Goal: Transaction & Acquisition: Purchase product/service

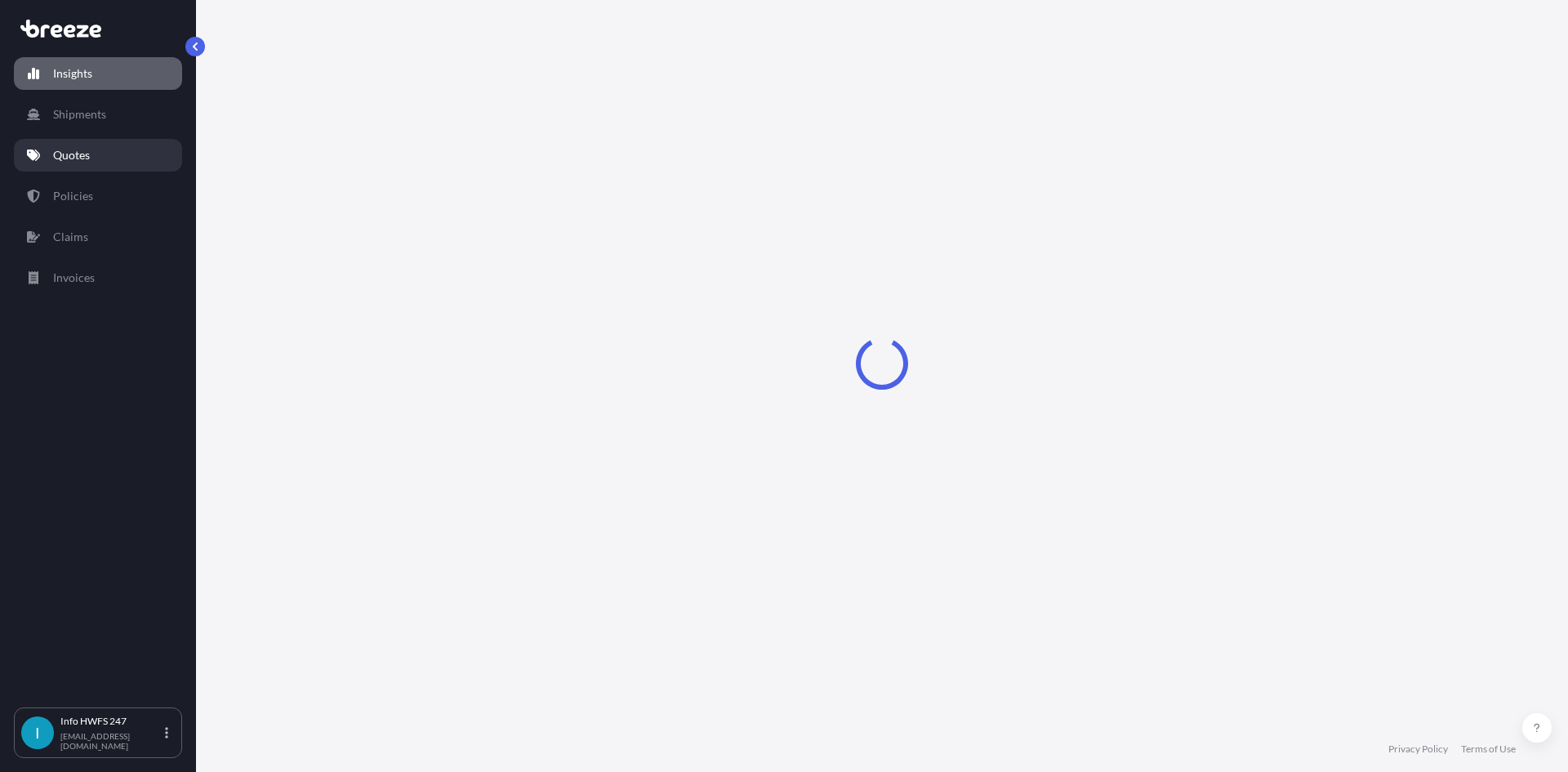
click at [83, 158] on p "Quotes" at bounding box center [71, 155] width 37 height 17
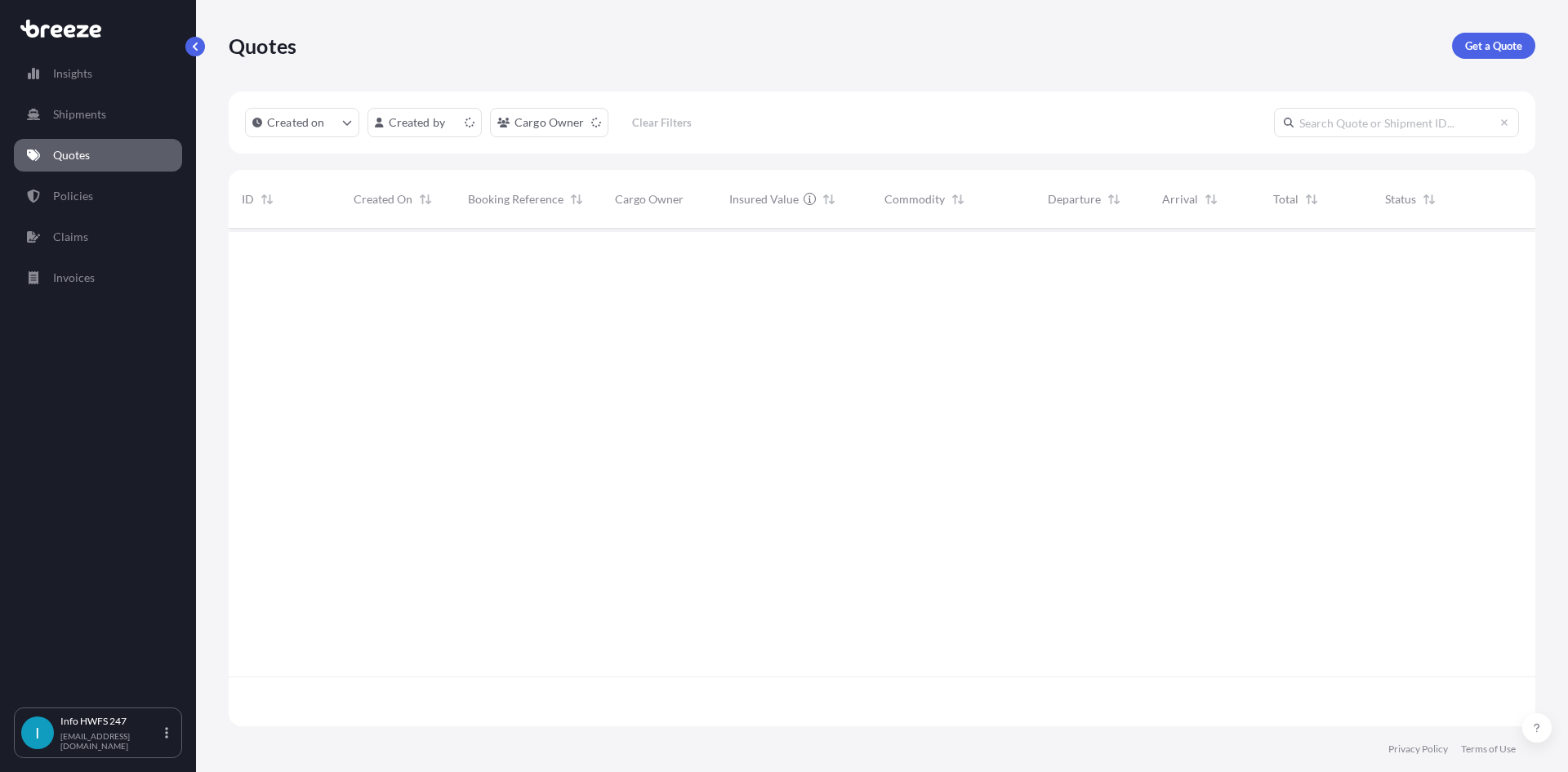
scroll to position [495, 1295]
click at [1481, 45] on p "Get a Quote" at bounding box center [1493, 46] width 57 height 17
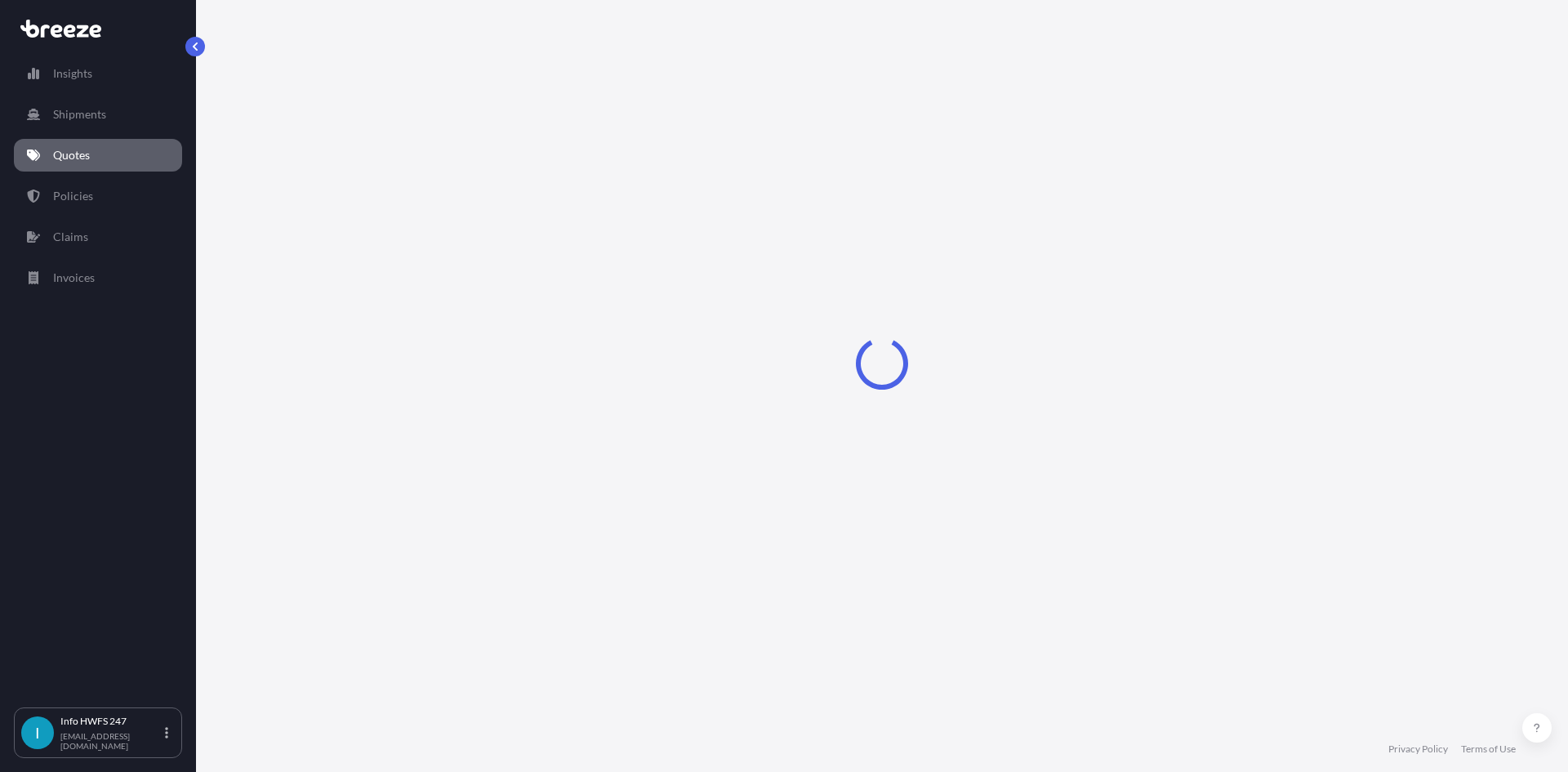
select select "Air"
select select "1"
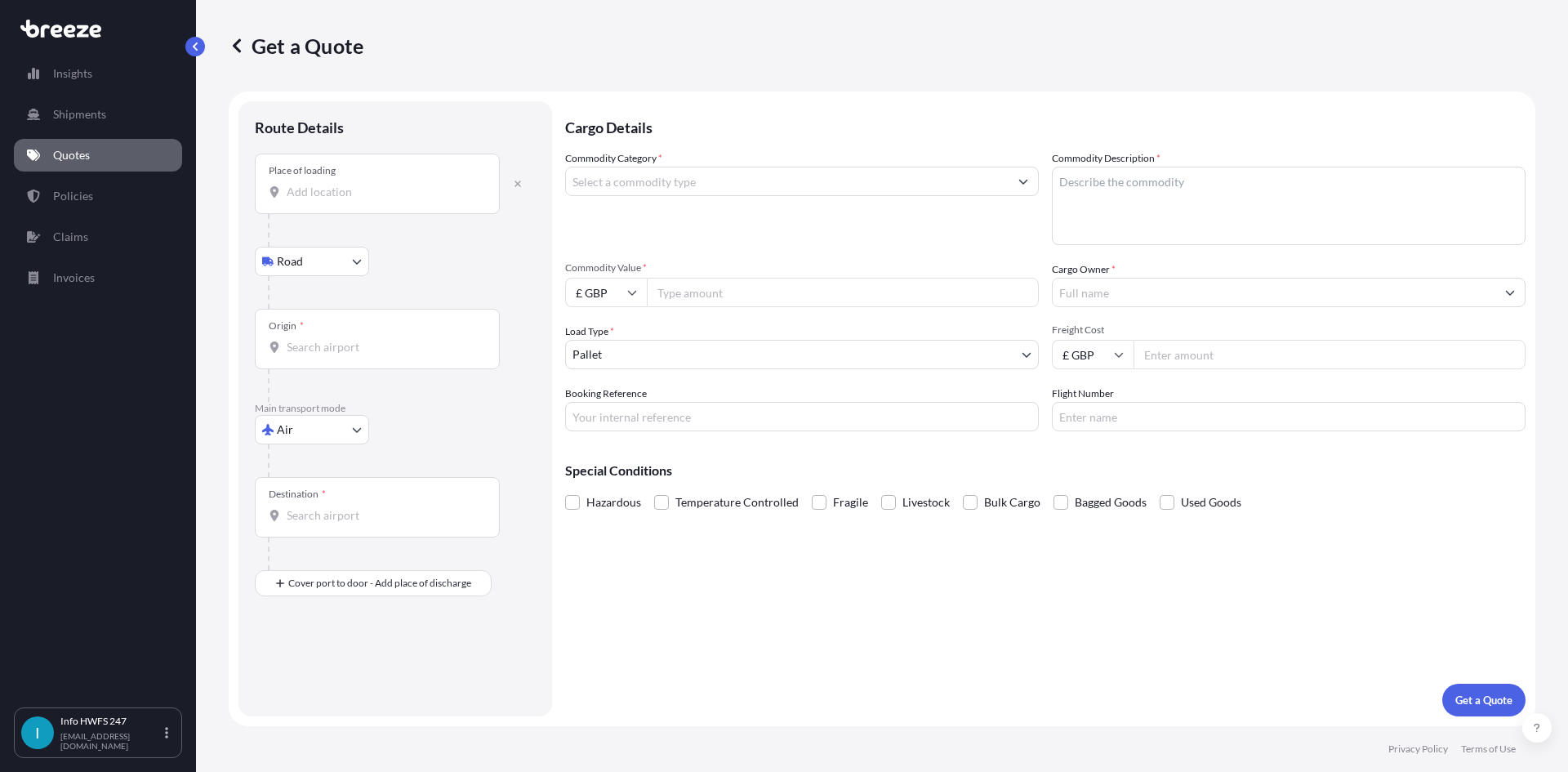
click at [358, 204] on div "Place of loading" at bounding box center [377, 183] width 245 height 60
click at [358, 200] on input "Place of loading" at bounding box center [383, 192] width 193 height 17
click at [398, 180] on div "Place of loading" at bounding box center [377, 183] width 245 height 60
click at [398, 184] on input "Place of loading" at bounding box center [383, 192] width 193 height 17
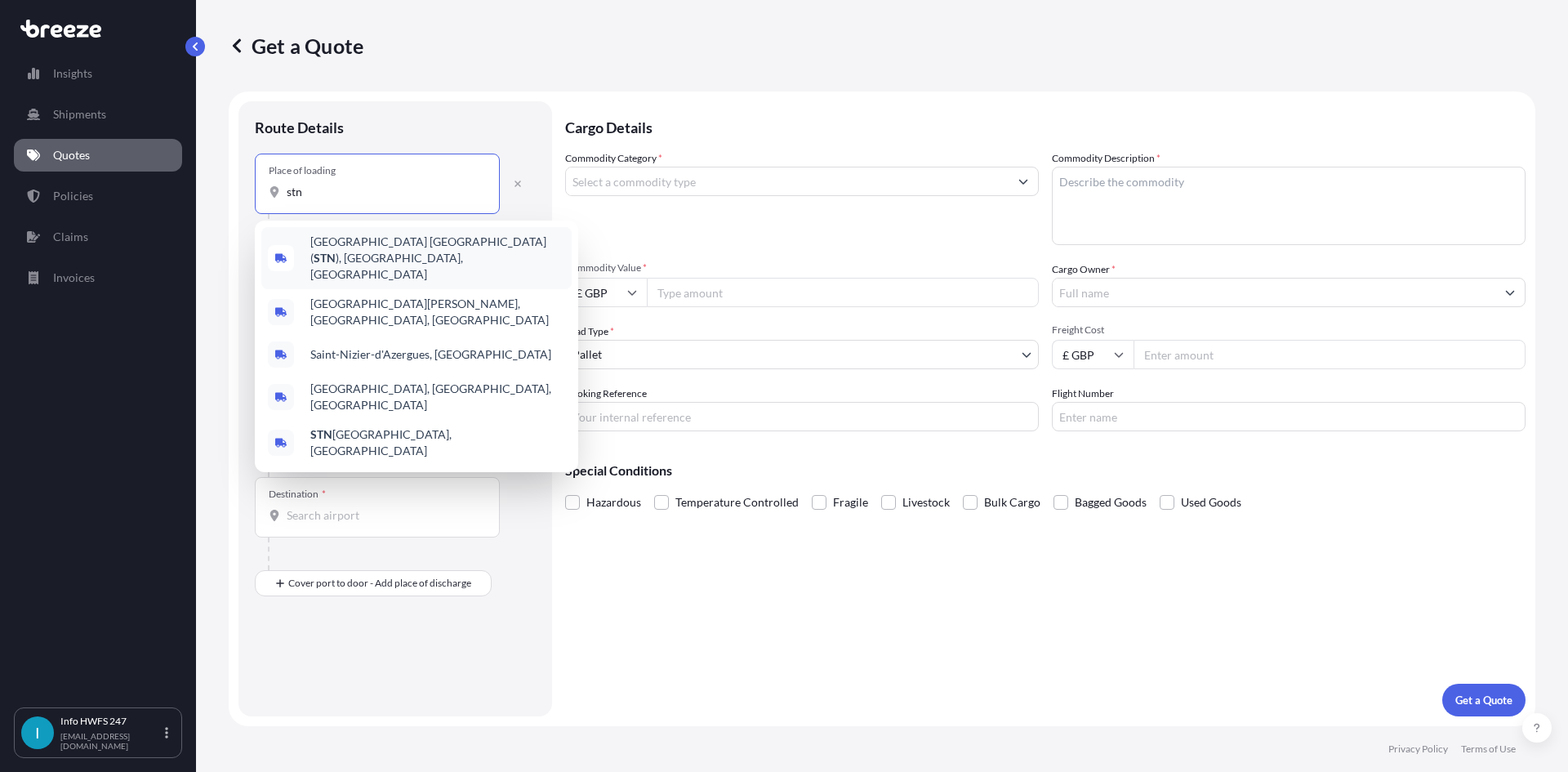
click at [408, 252] on span "[GEOGRAPHIC_DATA] ( STN ), [GEOGRAPHIC_DATA], [GEOGRAPHIC_DATA]" at bounding box center [437, 258] width 255 height 49
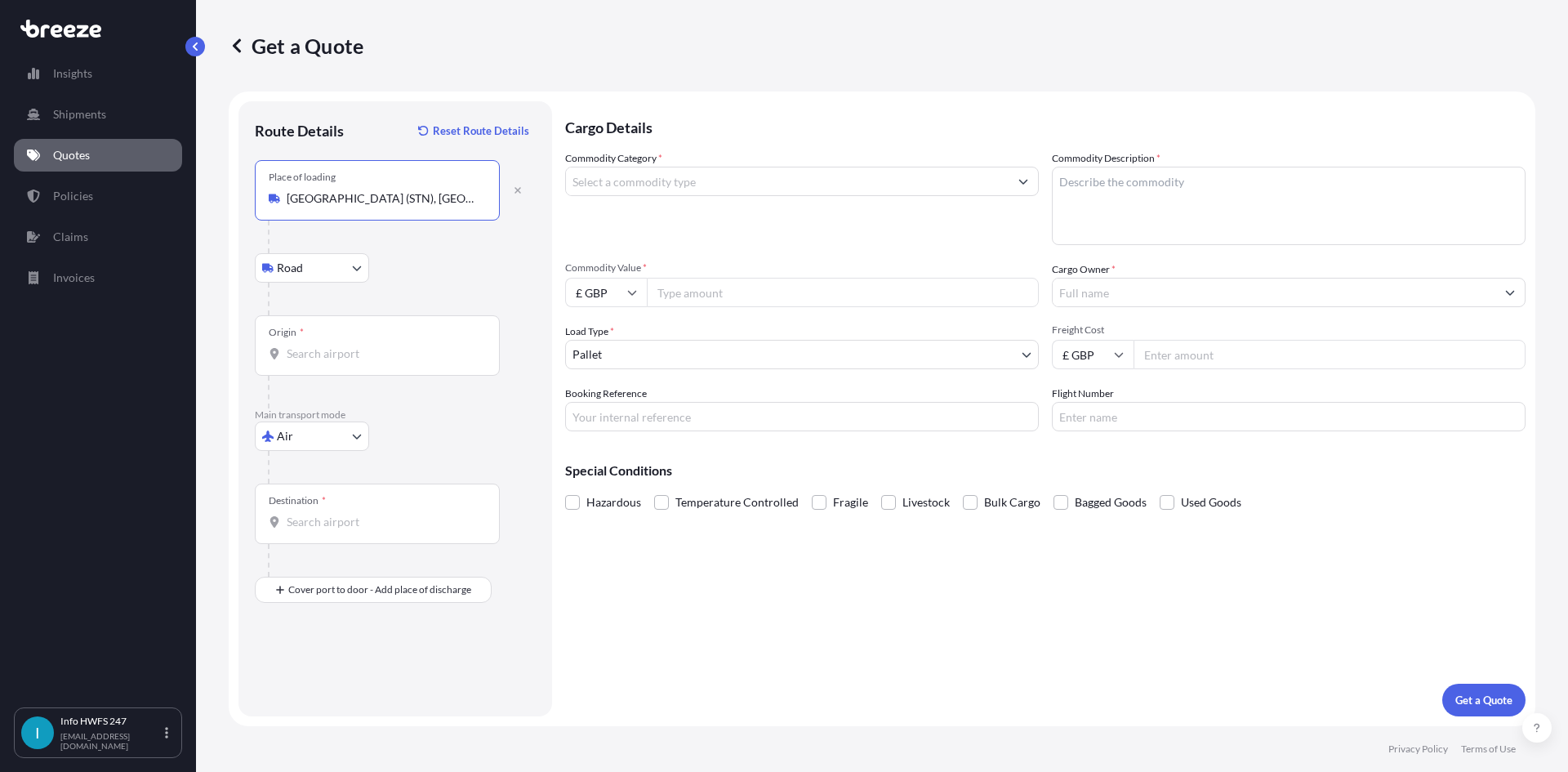
type input "[GEOGRAPHIC_DATA] (STN), [GEOGRAPHIC_DATA], [GEOGRAPHIC_DATA]"
click at [385, 340] on div "Origin *" at bounding box center [377, 345] width 245 height 60
click at [385, 346] on input "Origin *" at bounding box center [383, 354] width 193 height 17
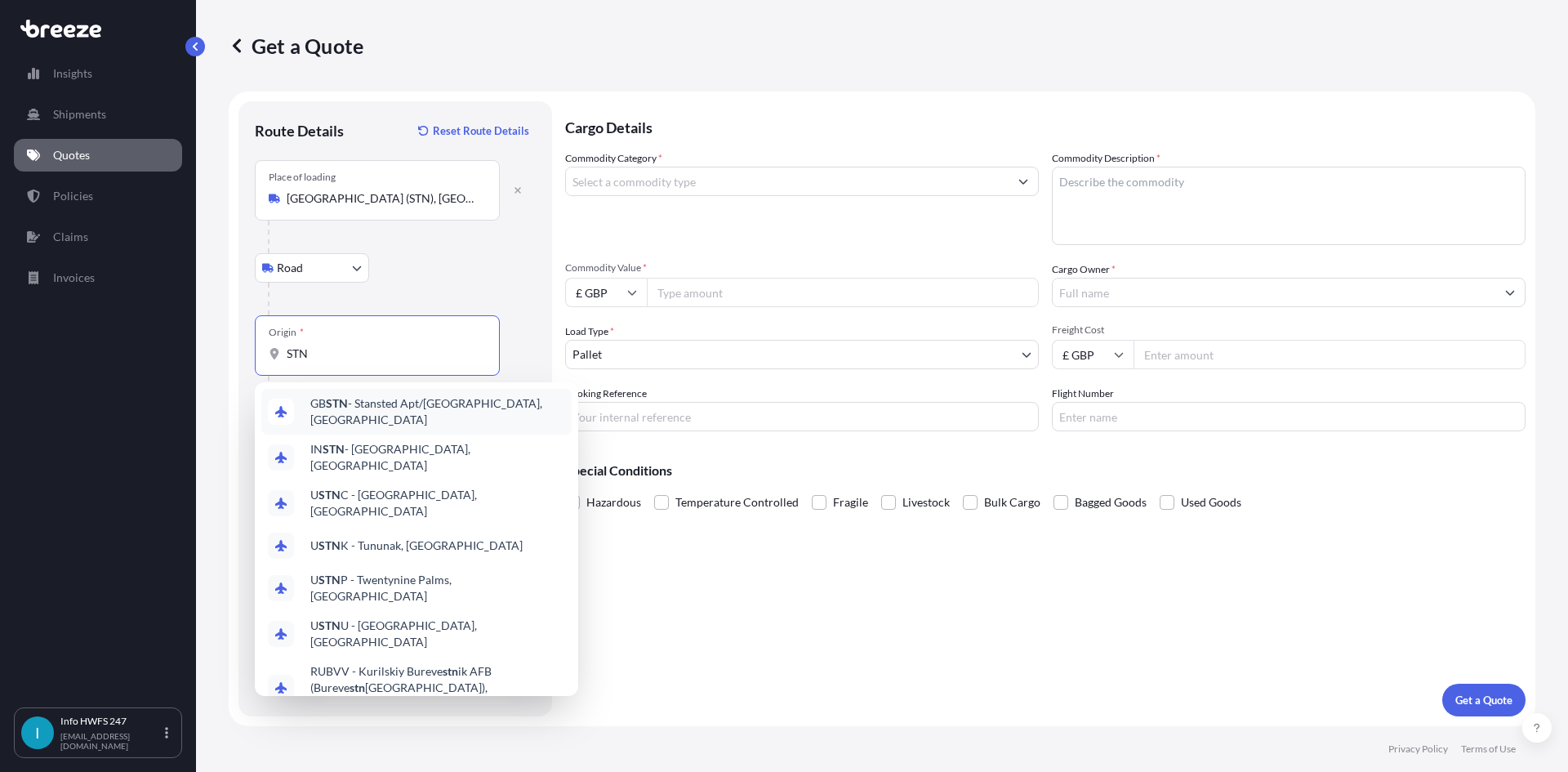
click at [379, 406] on span "GB STN - Stansted Apt/[GEOGRAPHIC_DATA], [GEOGRAPHIC_DATA]" at bounding box center [437, 412] width 255 height 33
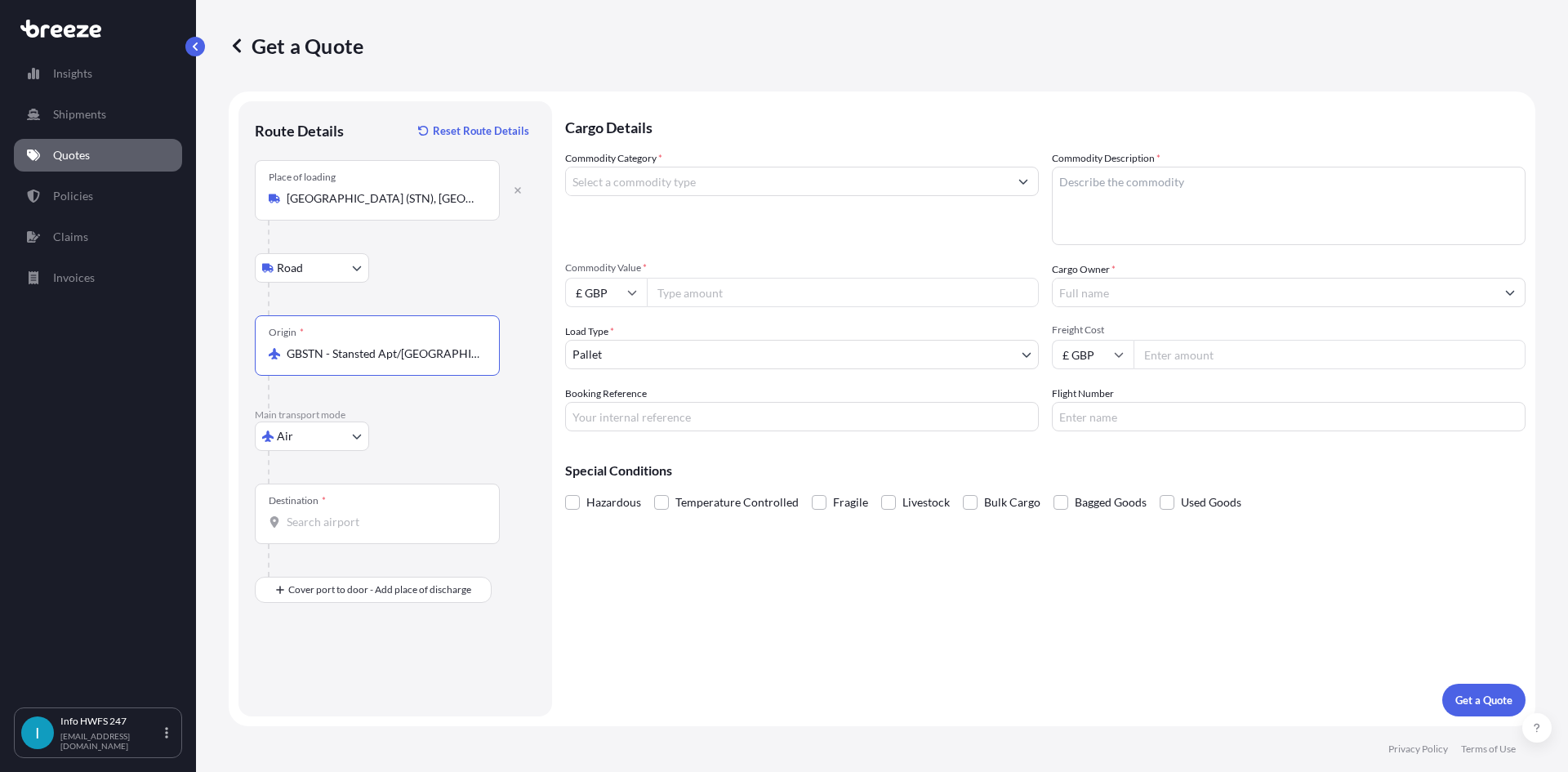
type input "GBSTN - Stansted Apt/[GEOGRAPHIC_DATA], [GEOGRAPHIC_DATA]"
click at [352, 521] on input "Destination *" at bounding box center [383, 523] width 193 height 17
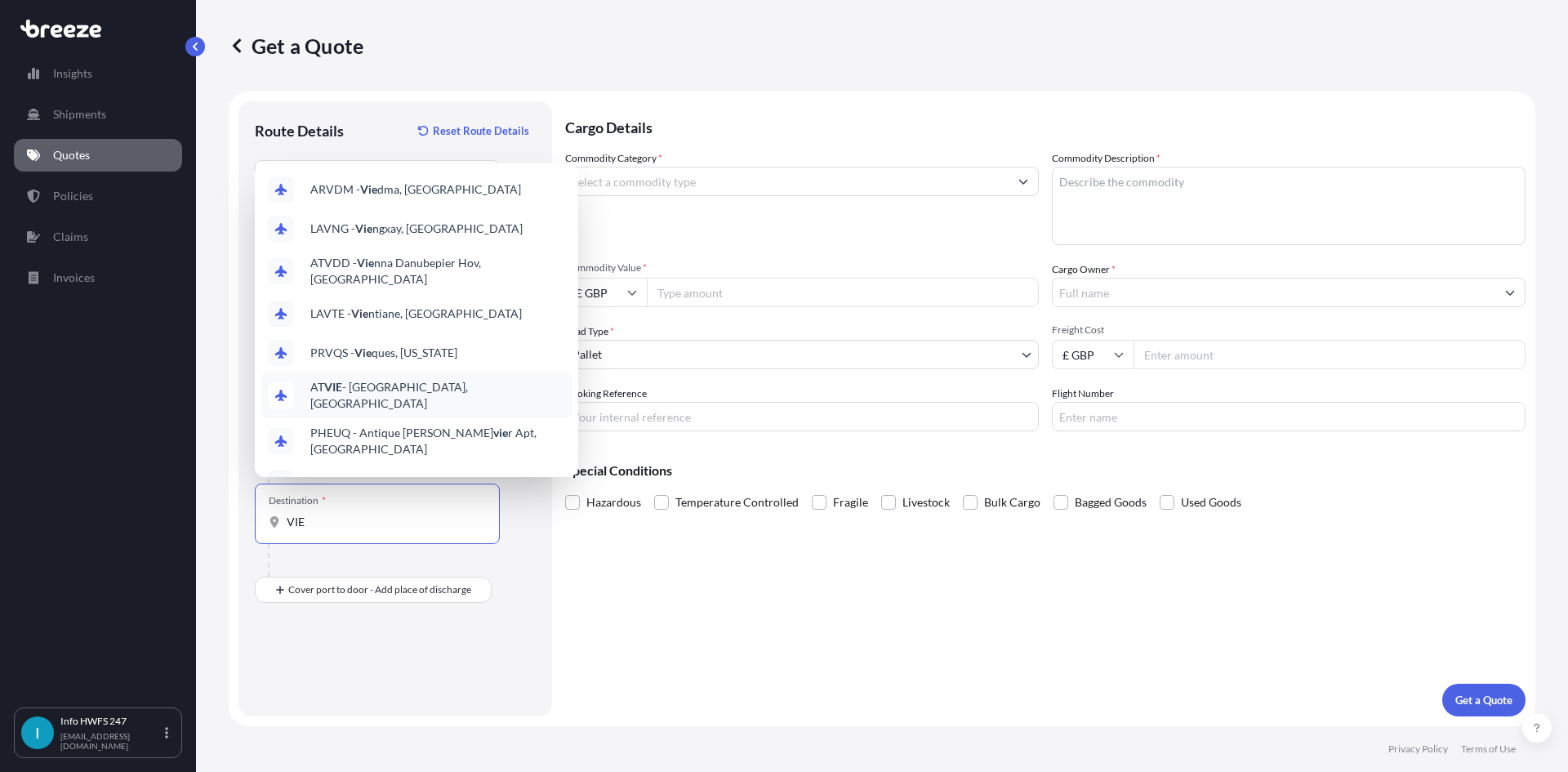
click at [442, 377] on div "AT [GEOGRAPHIC_DATA], [GEOGRAPHIC_DATA]" at bounding box center [417, 395] width 310 height 45
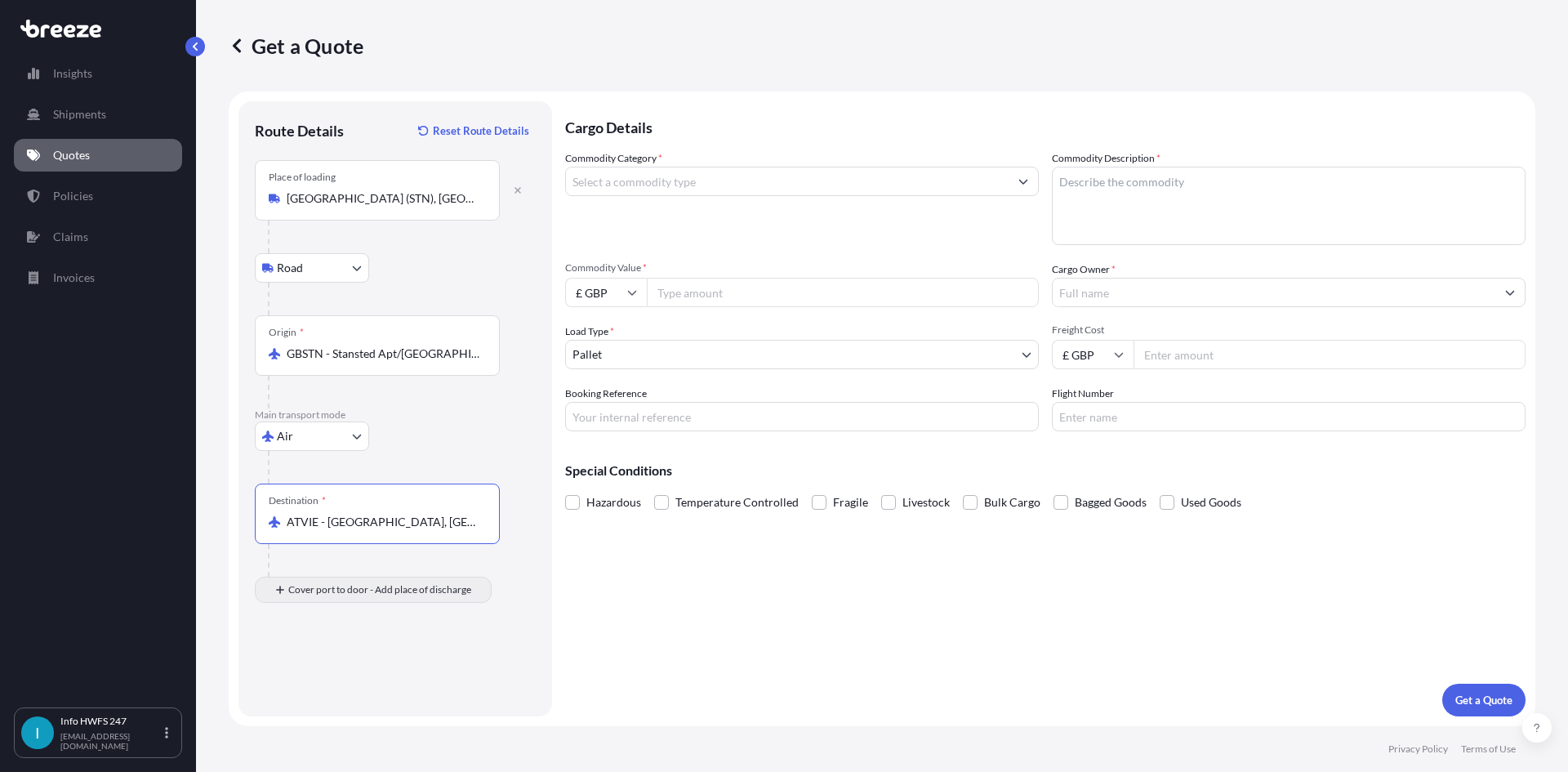
type input "ATVIE - [GEOGRAPHIC_DATA], [GEOGRAPHIC_DATA]"
click at [371, 668] on div "Place of Discharge" at bounding box center [377, 669] width 245 height 60
click at [371, 670] on input "Place of Discharge" at bounding box center [383, 678] width 193 height 17
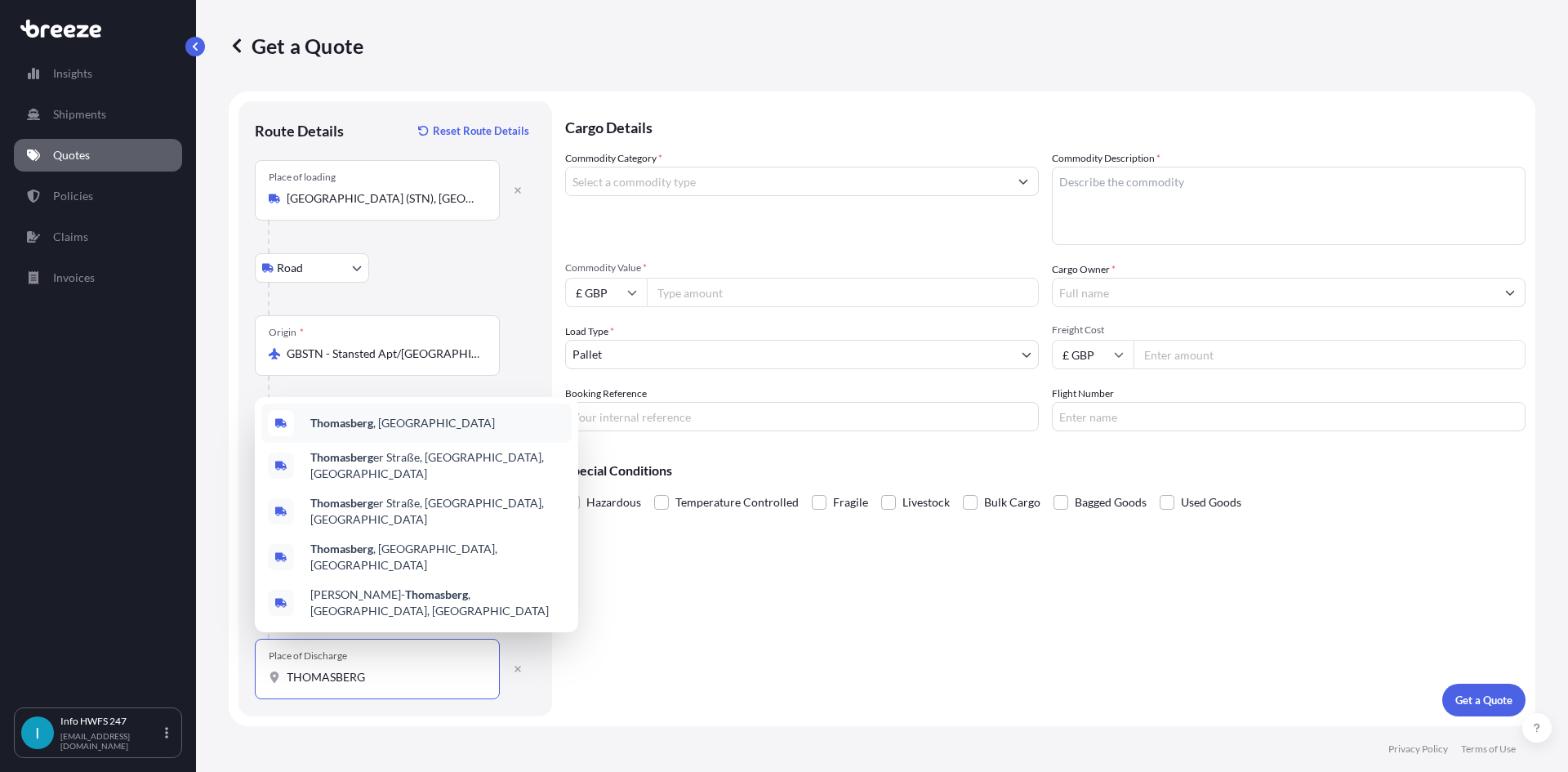
click at [467, 443] on div "Thomasberg , [GEOGRAPHIC_DATA]" at bounding box center [417, 424] width 310 height 40
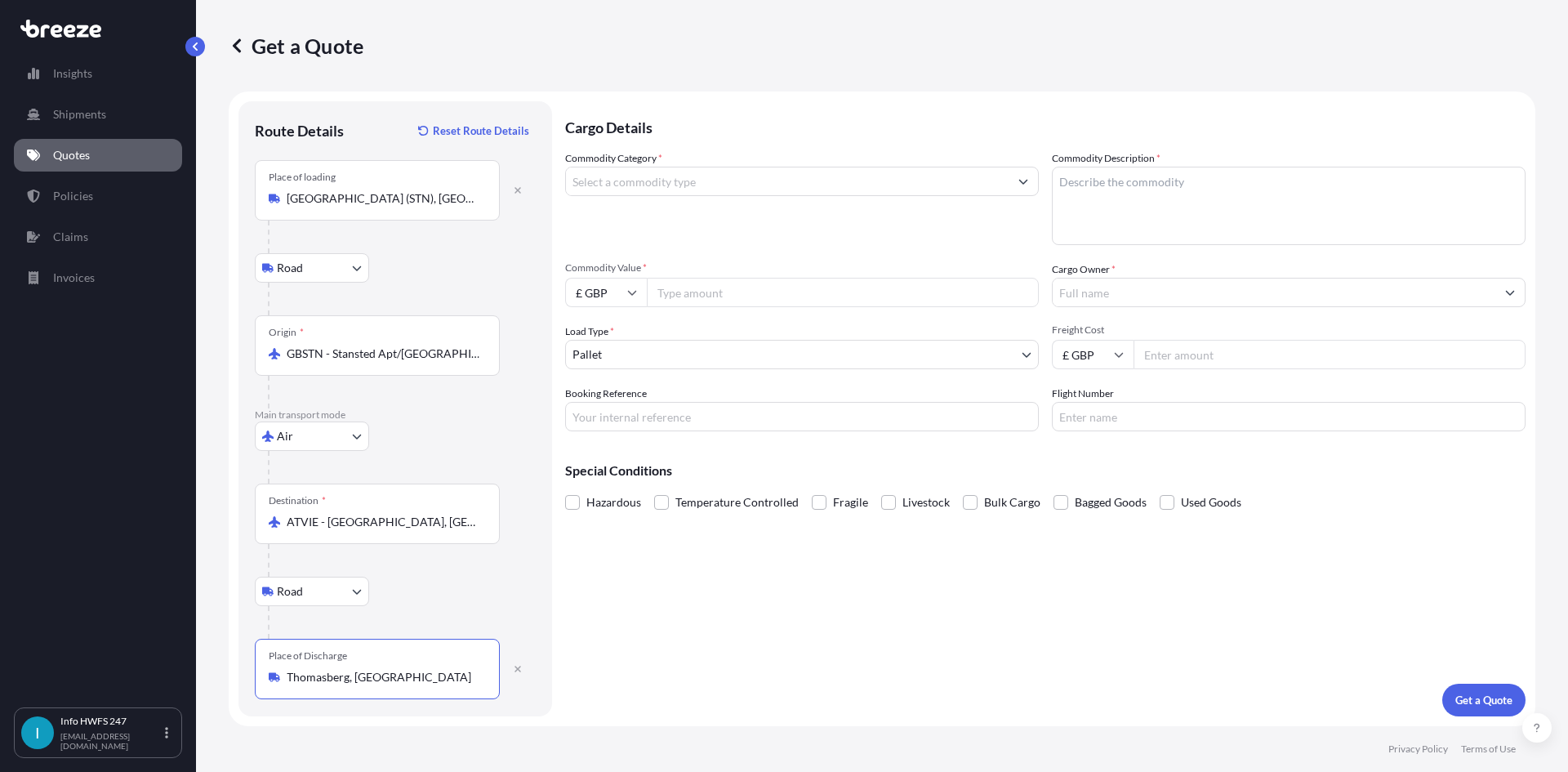
type input "Thomasberg, [GEOGRAPHIC_DATA]"
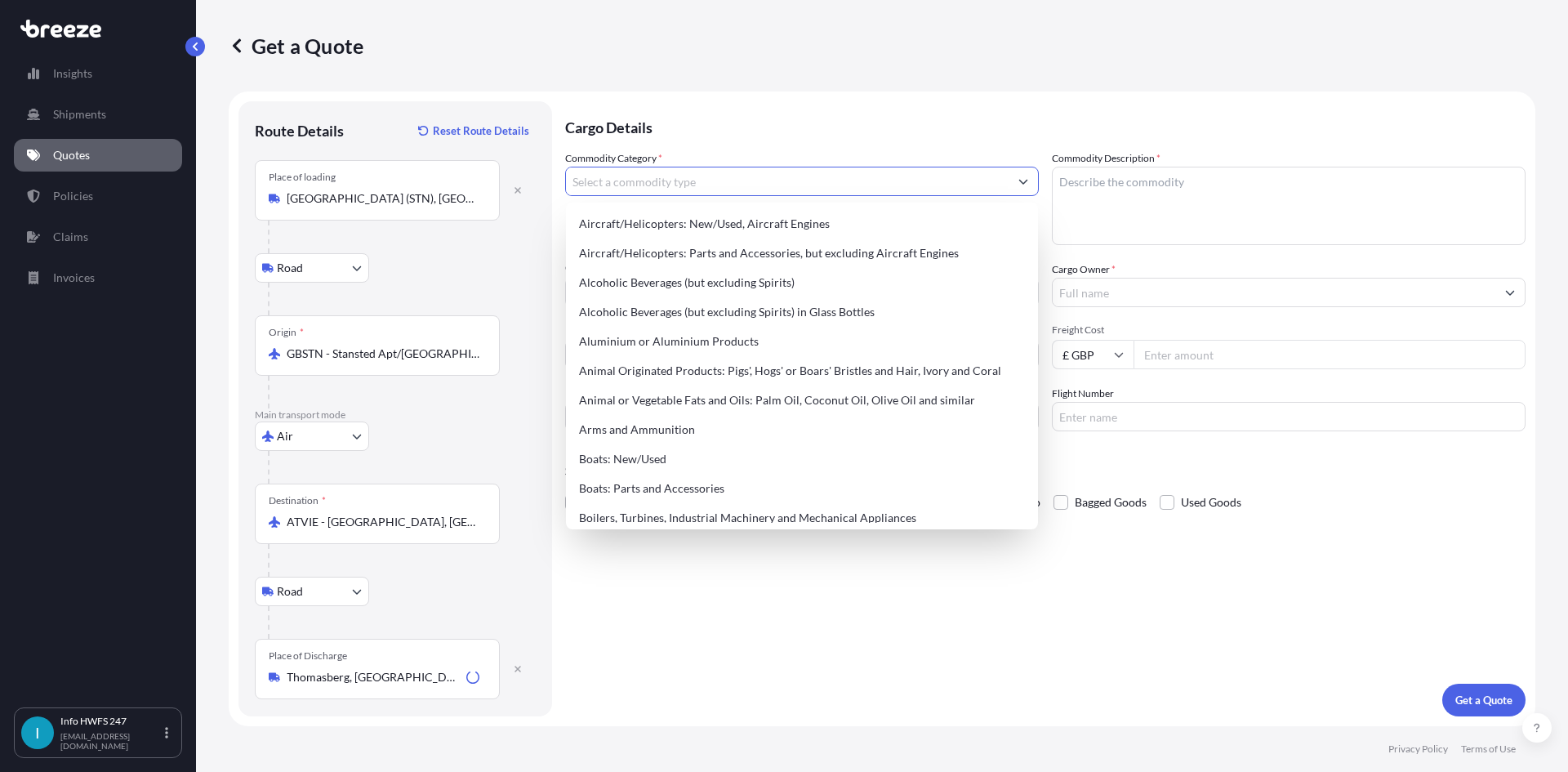
click at [712, 187] on input "Commodity Category *" at bounding box center [787, 182] width 442 height 30
click at [728, 245] on div "Aircraft/Helicopters: Parts and Accessories, but excluding Aircraft Engines" at bounding box center [802, 253] width 459 height 30
type input "Aircraft/Helicopters: Parts and Accessories, but excluding Aircraft Engines"
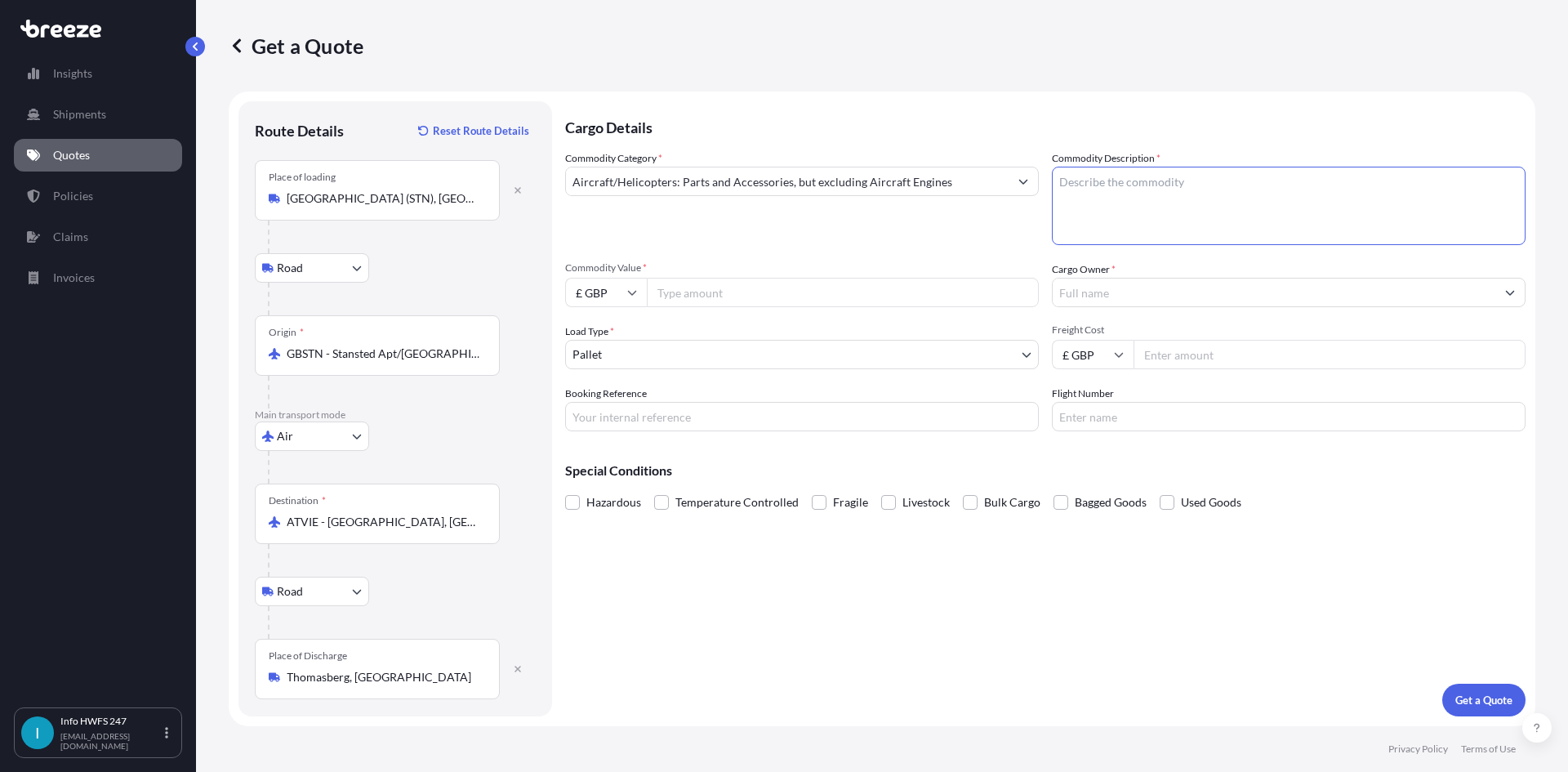
click at [1145, 184] on textarea "Commodity Description *" at bounding box center [1289, 206] width 474 height 78
click at [1148, 191] on textarea "Commodity Description *" at bounding box center [1289, 206] width 474 height 78
paste textarea "CIVIL AIRCRAFT PART - LAVATORY INTERIOR TRIM"
type textarea "CIVIL AIRCRAFT PART - LAVATORY INTERIOR TRIM"
click at [602, 282] on input "£ GBP" at bounding box center [606, 292] width 82 height 30
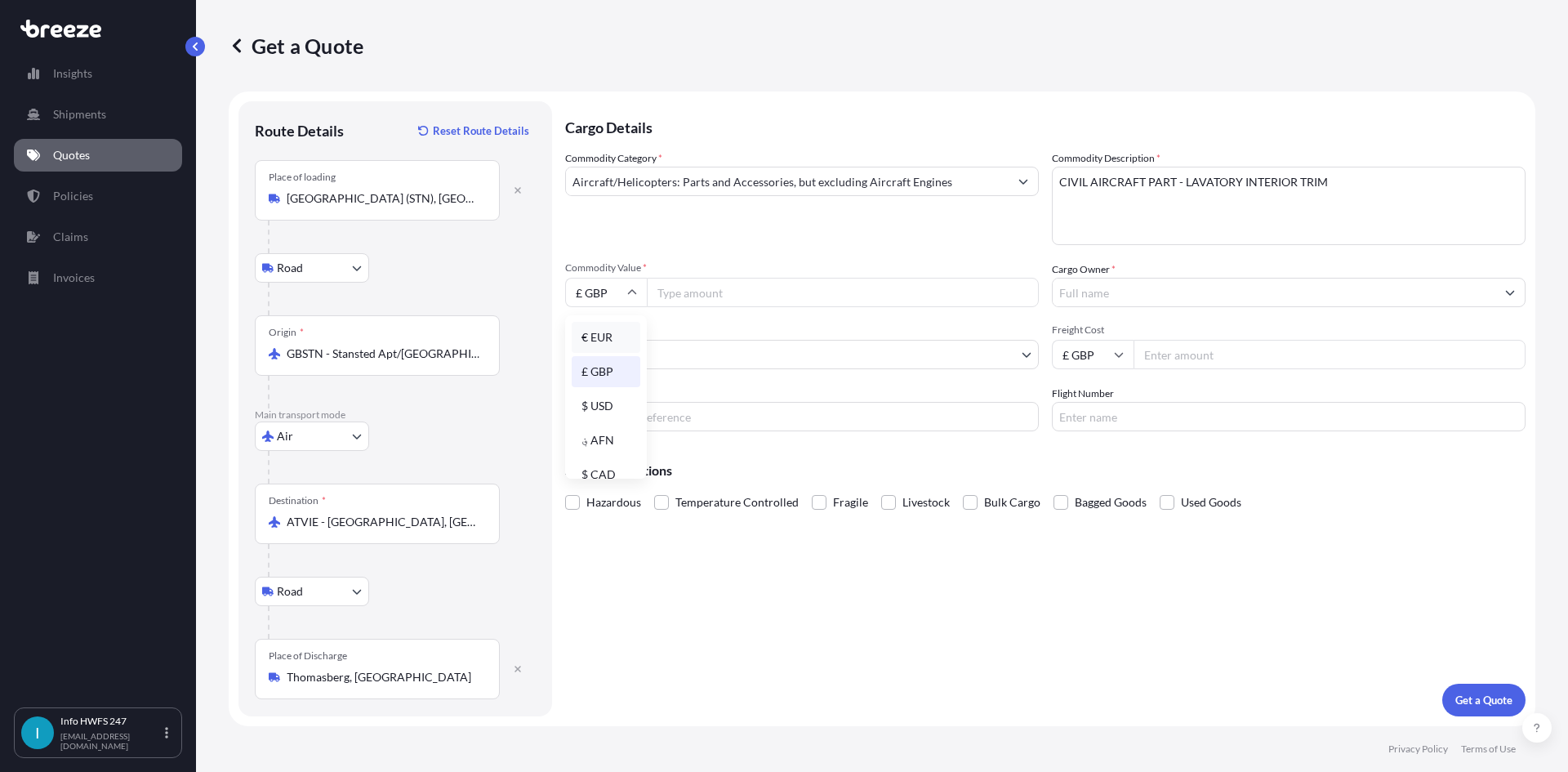
click at [610, 335] on div "€ EUR" at bounding box center [606, 338] width 68 height 31
type input "€ EUR"
click at [777, 298] on input "Commodity Value *" at bounding box center [843, 292] width 392 height 30
paste input "1000.00"
type input "1000.00"
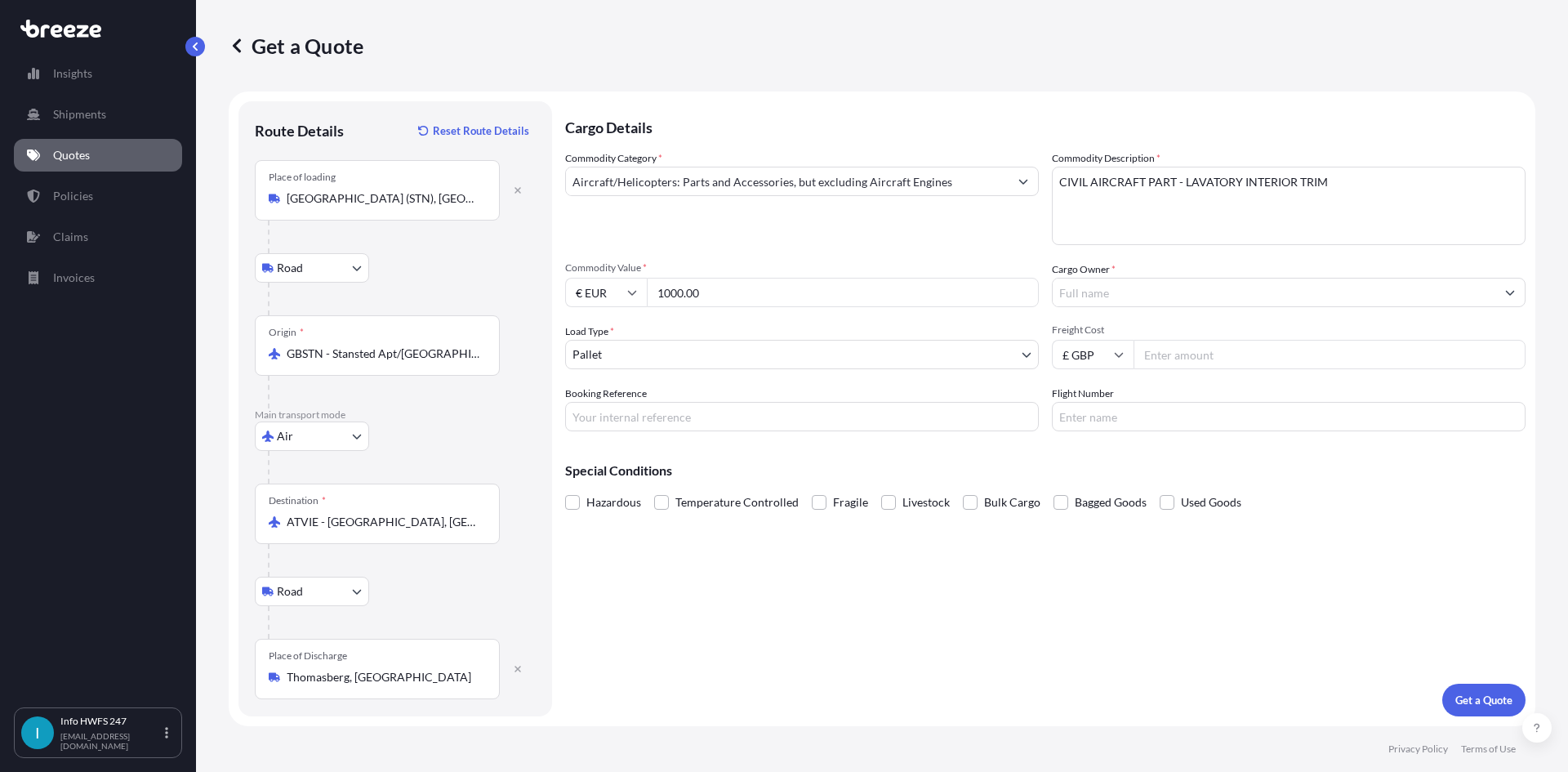
click at [1247, 287] on input "Cargo Owner *" at bounding box center [1274, 292] width 442 height 30
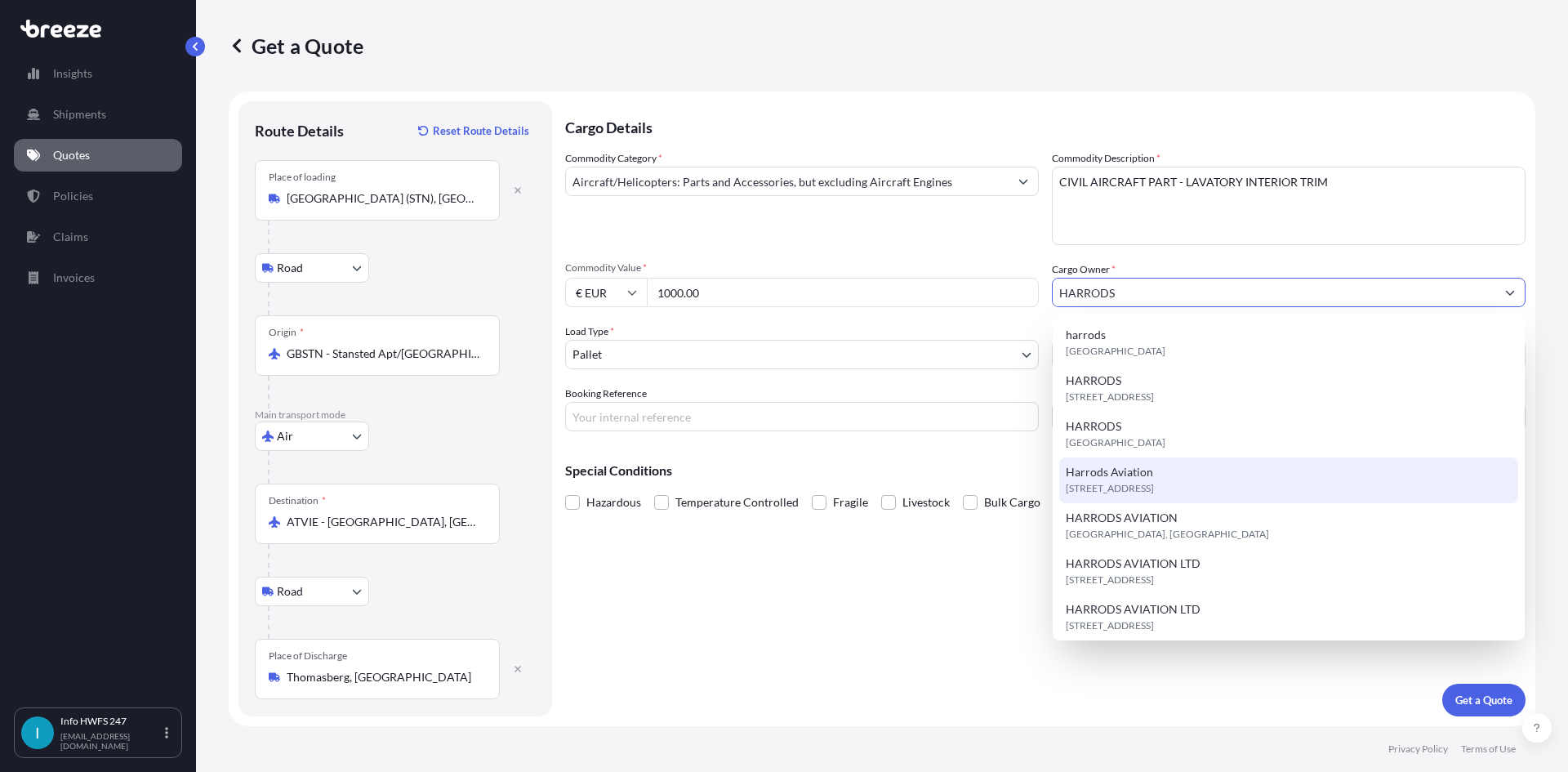
click at [1154, 482] on span "[STREET_ADDRESS]" at bounding box center [1110, 489] width 88 height 17
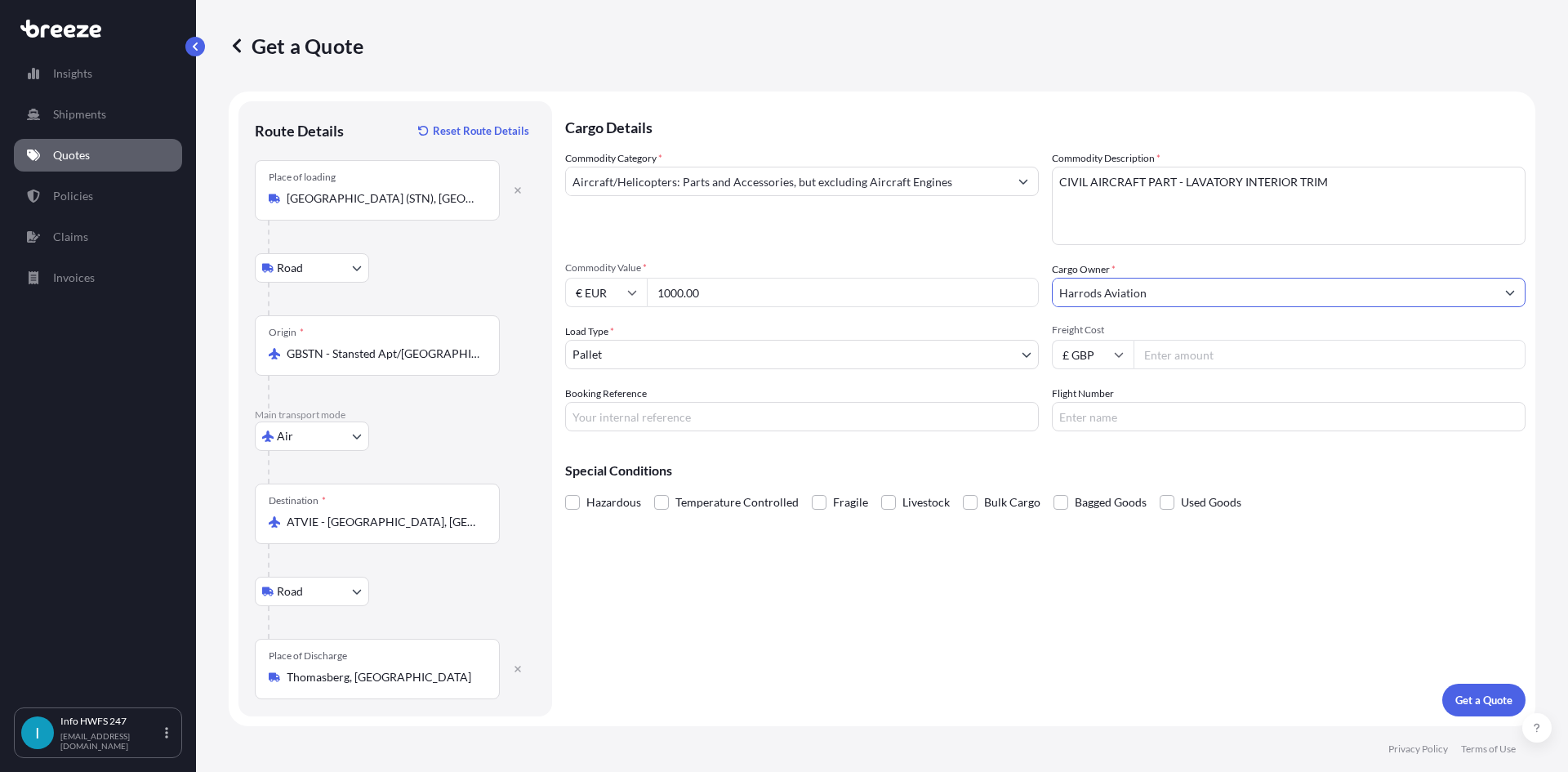
type input "Harrods Aviation"
click at [649, 358] on body "8 options available. 7 options available. 13 options available. Insights Shipme…" at bounding box center [784, 386] width 1568 height 772
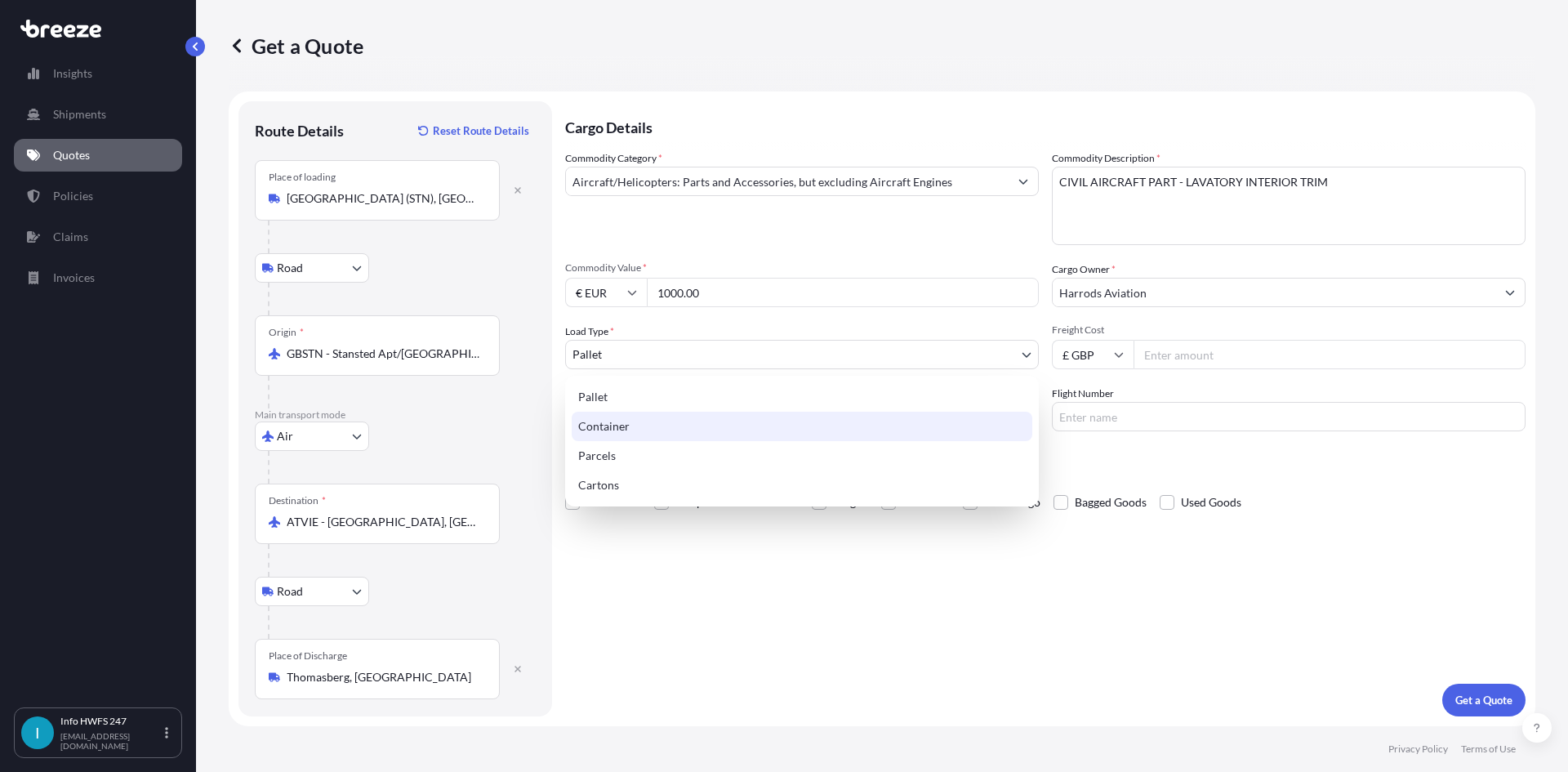
click at [635, 426] on div "Container" at bounding box center [802, 427] width 460 height 30
select select "2"
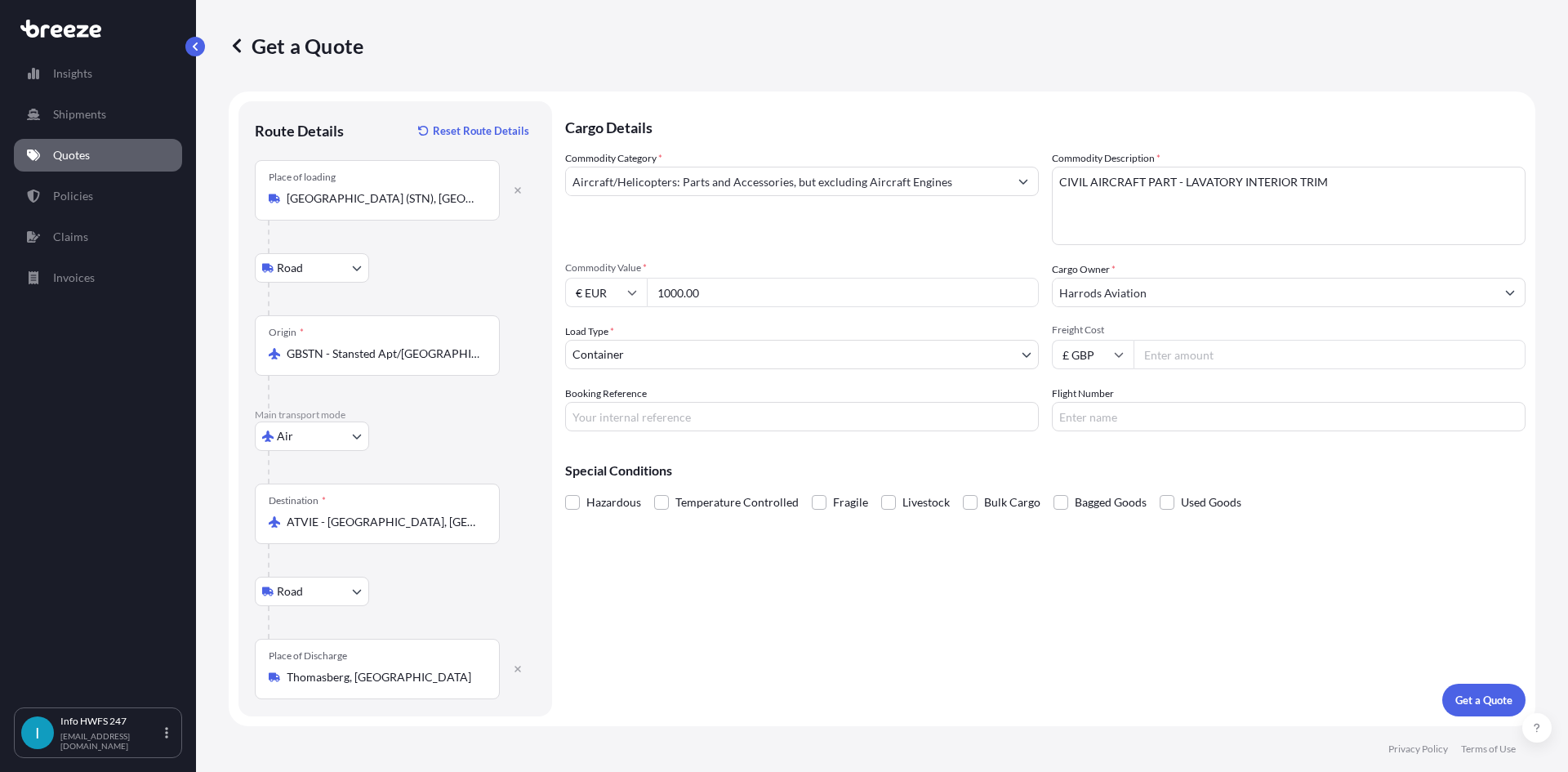
click at [1099, 360] on input "£ GBP" at bounding box center [1093, 355] width 82 height 30
drag, startPoint x: 790, startPoint y: 405, endPoint x: 1077, endPoint y: 348, distance: 292.6
click at [790, 405] on input "Booking Reference" at bounding box center [802, 417] width 474 height 30
drag, startPoint x: 822, startPoint y: 419, endPoint x: 1000, endPoint y: 435, distance: 178.7
click at [822, 419] on input "Booking Reference" at bounding box center [802, 417] width 474 height 30
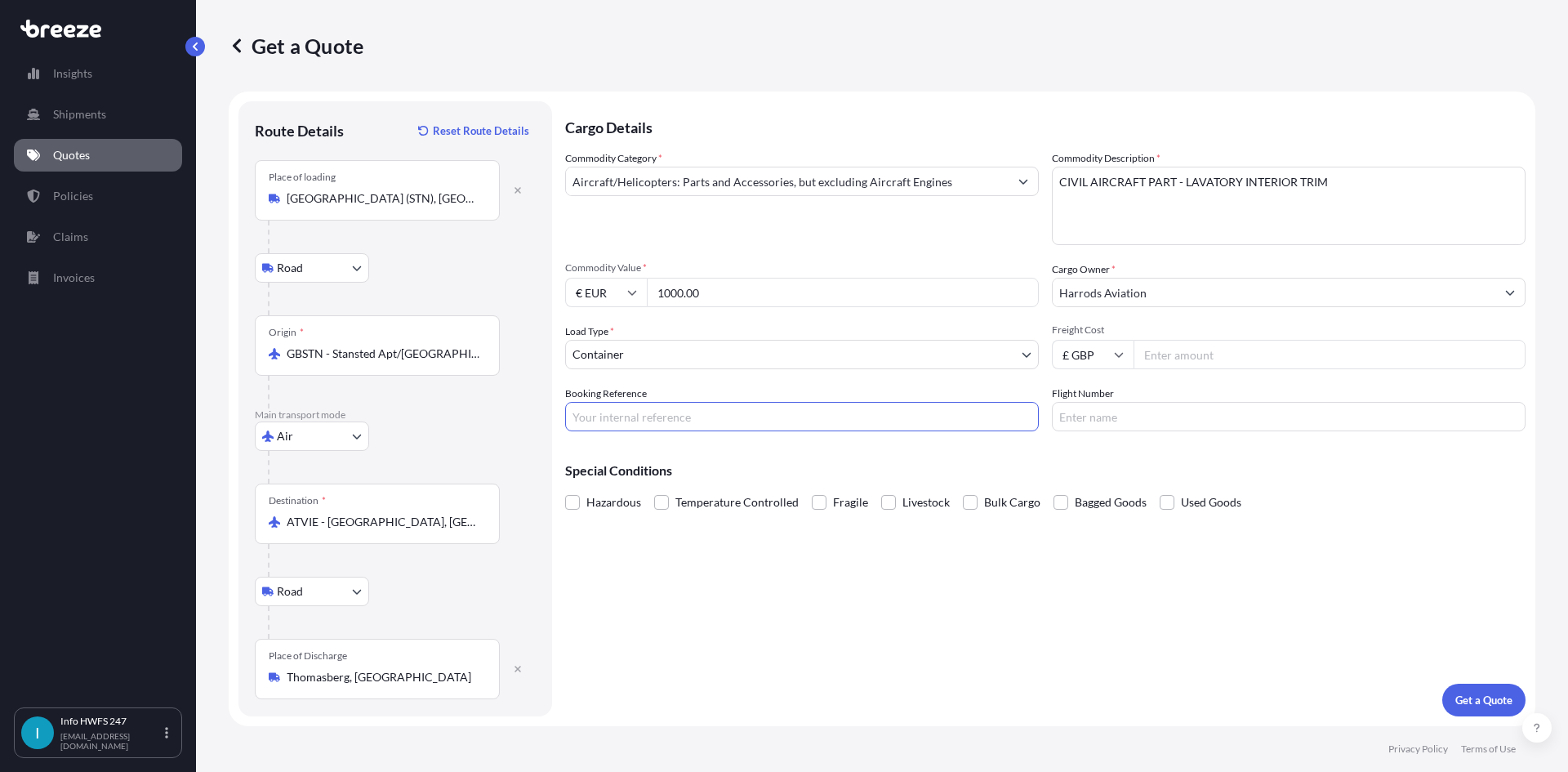
paste input "HE165709"
type input "HE165709"
click at [1138, 418] on input "Flight Number" at bounding box center [1289, 417] width 474 height 30
type input "DHL"
click at [1477, 699] on p "Get a Quote" at bounding box center [1484, 700] width 57 height 17
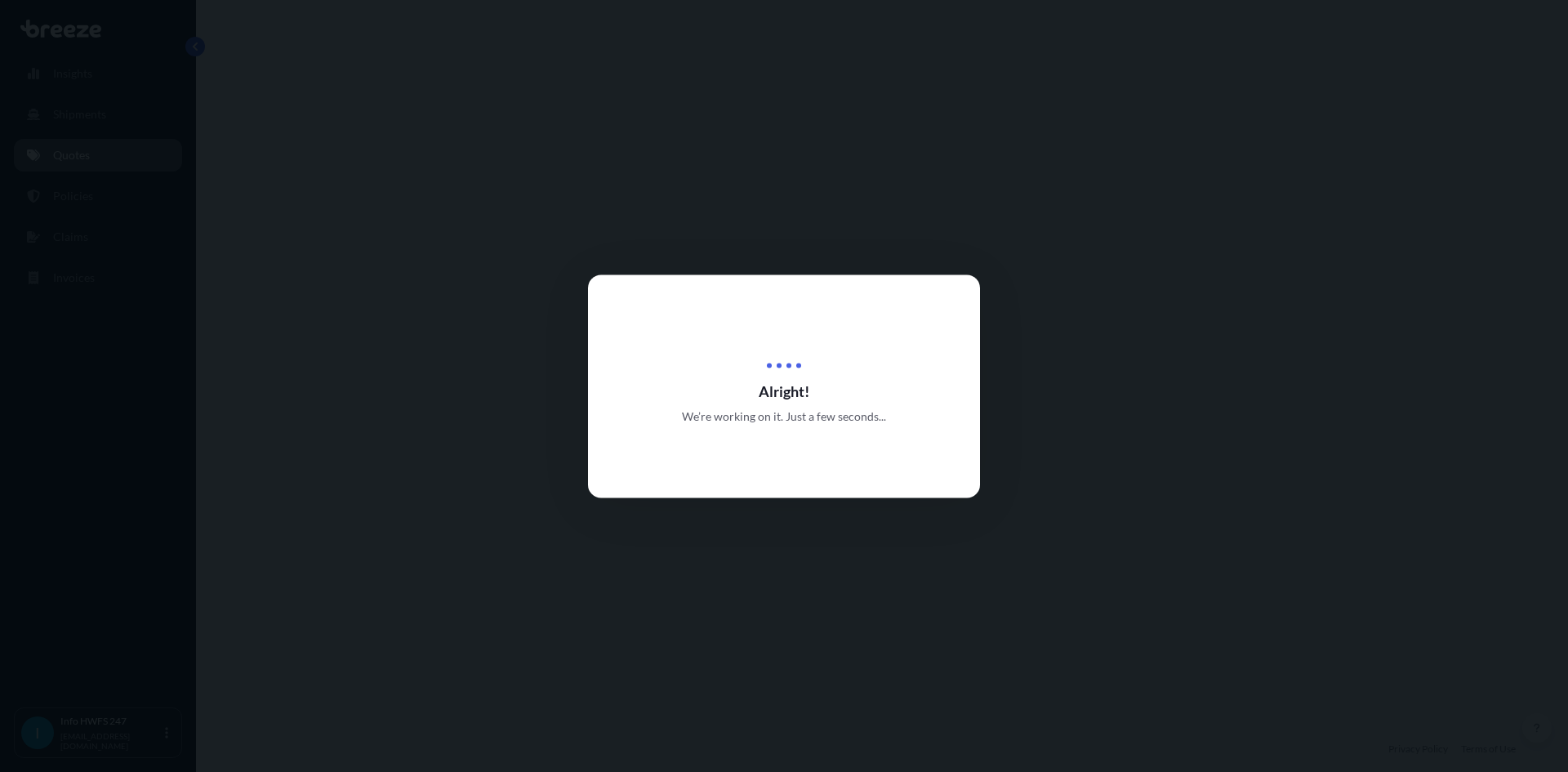
select select "Road"
select select "Air"
select select "Road"
select select "2"
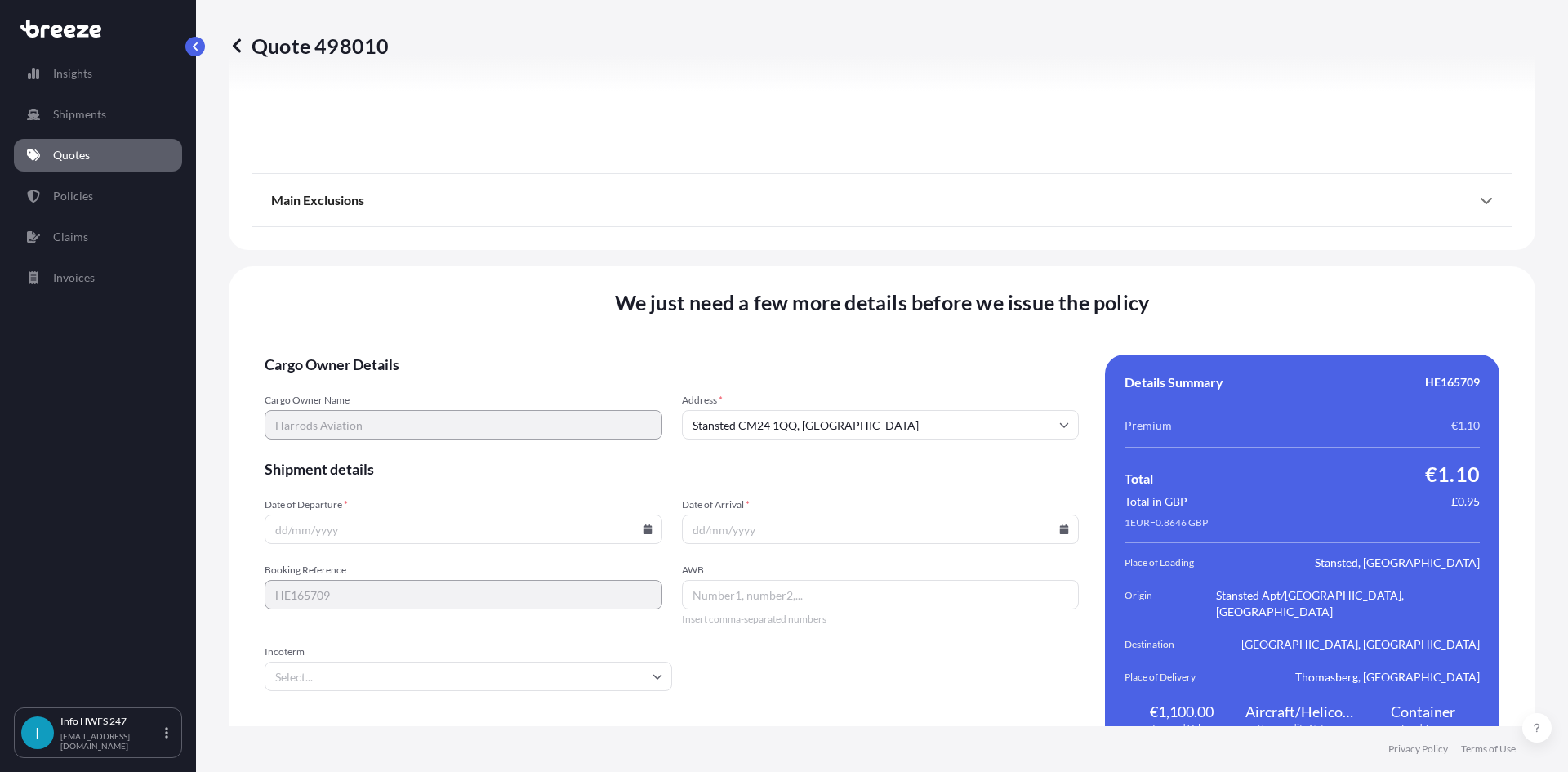
scroll to position [2130, 0]
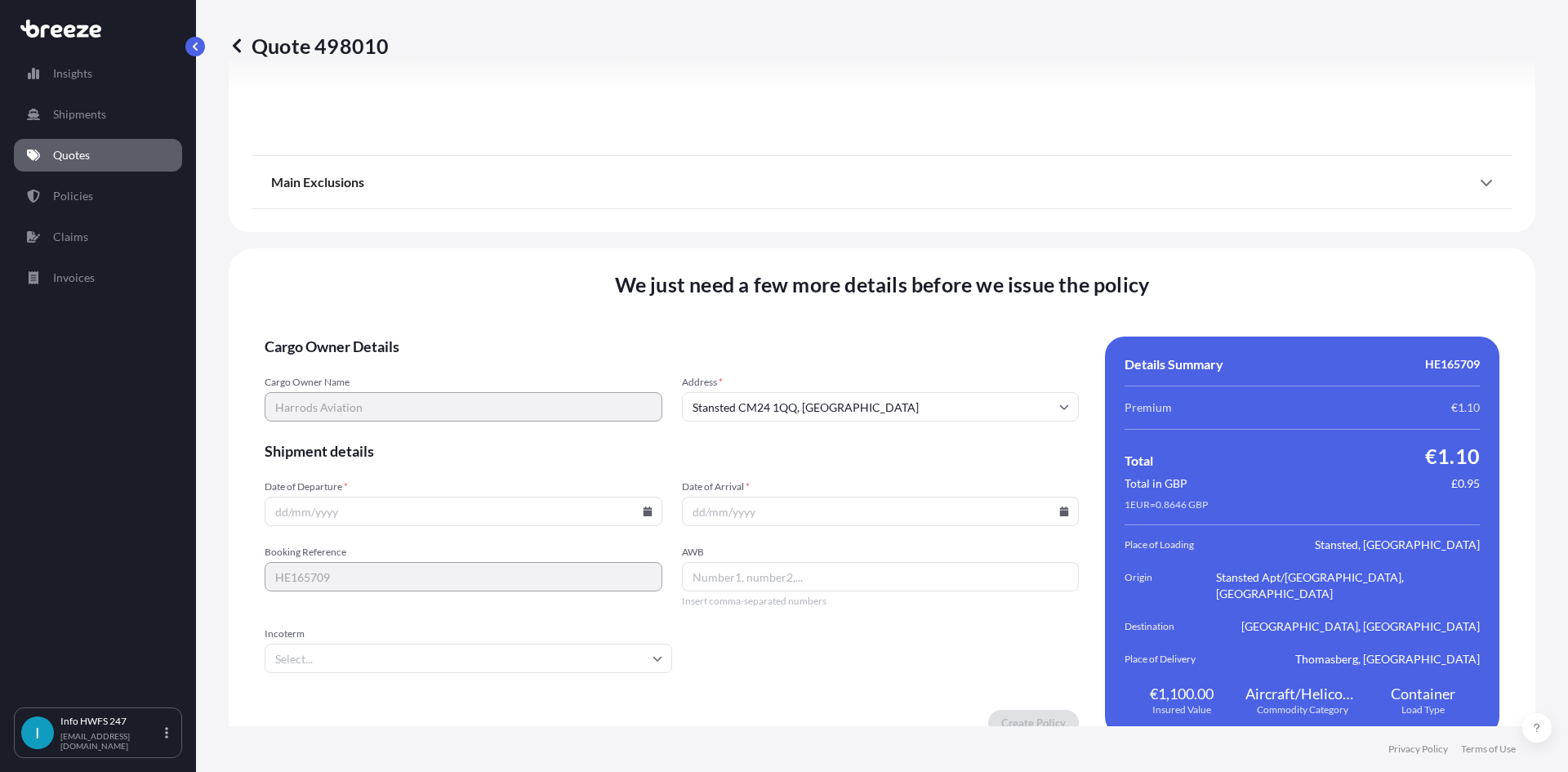
click at [409, 509] on input "Date of Departure *" at bounding box center [464, 512] width 398 height 30
click at [645, 507] on icon at bounding box center [647, 512] width 9 height 10
click at [385, 286] on button "2" at bounding box center [385, 288] width 26 height 26
type input "[DATE]"
click at [1060, 507] on icon at bounding box center [1065, 512] width 9 height 10
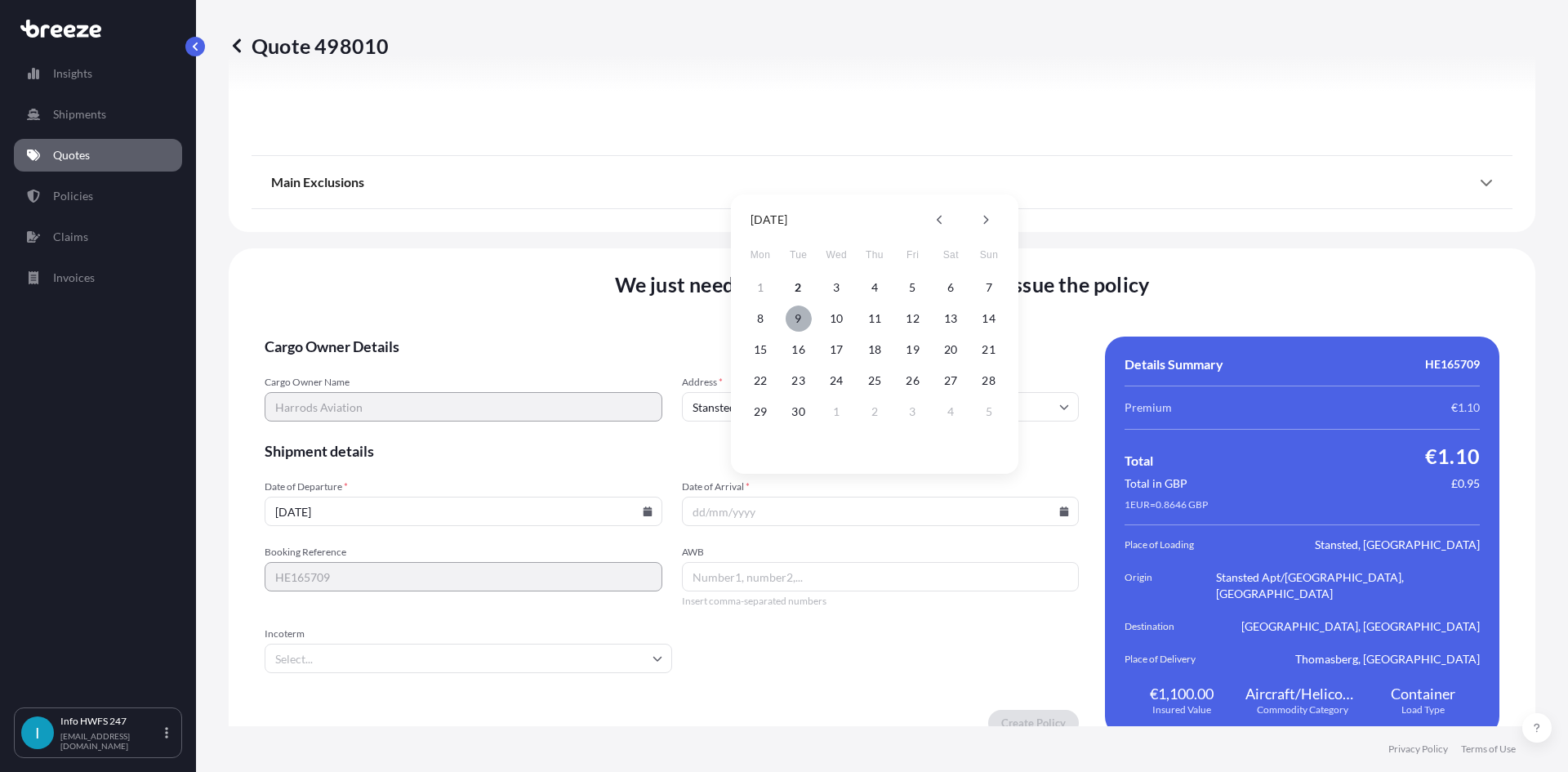
click at [801, 315] on button "9" at bounding box center [799, 319] width 26 height 26
type input "[DATE]"
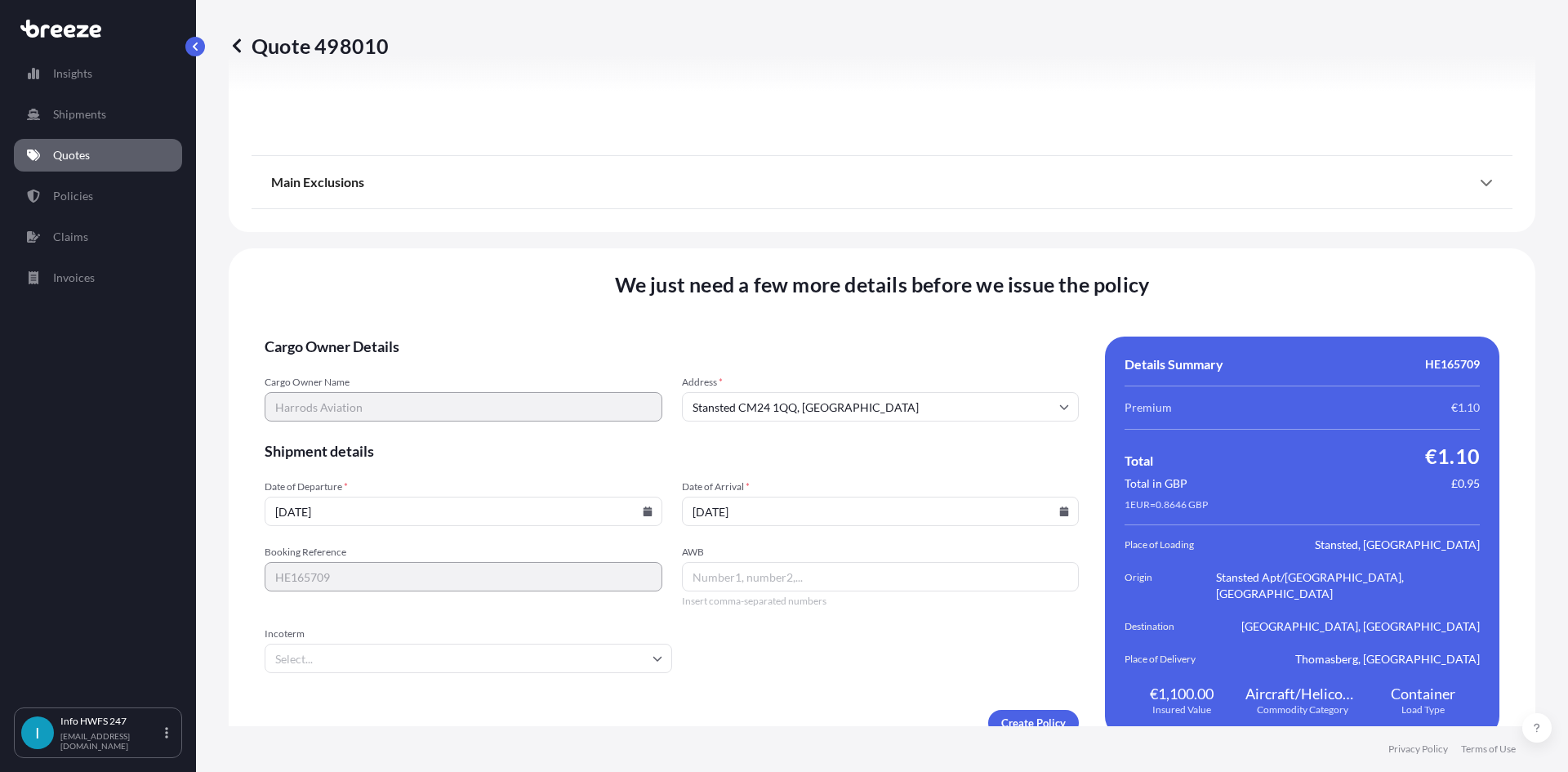
click at [800, 562] on input "AWB" at bounding box center [881, 577] width 398 height 30
click at [886, 565] on input "AWB" at bounding box center [881, 577] width 398 height 30
paste input "4478858123"
type input "4478858123"
click at [378, 651] on input "Incoterm" at bounding box center [469, 659] width 408 height 30
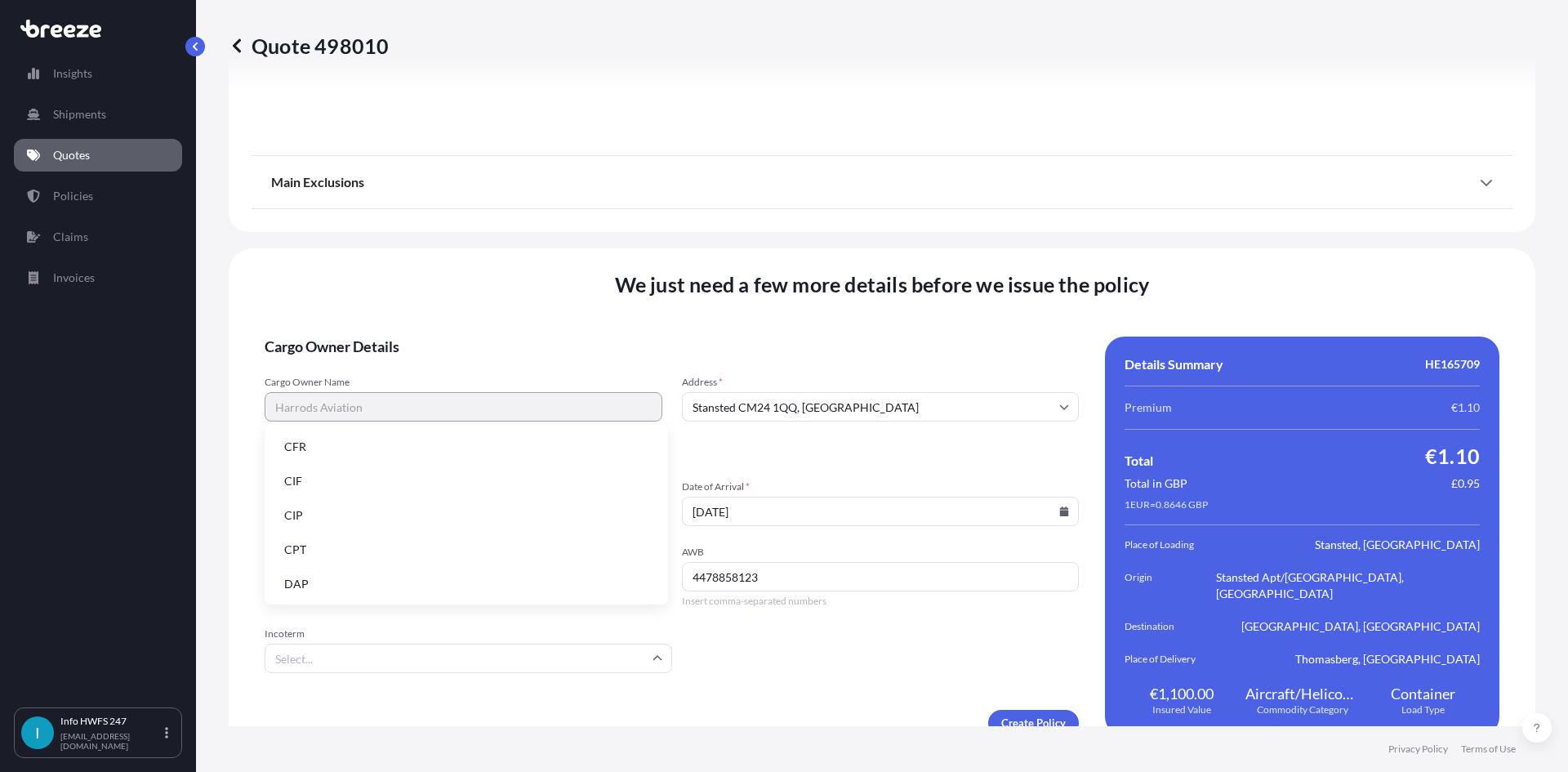
click at [348, 580] on li "DAP" at bounding box center [466, 585] width 390 height 31
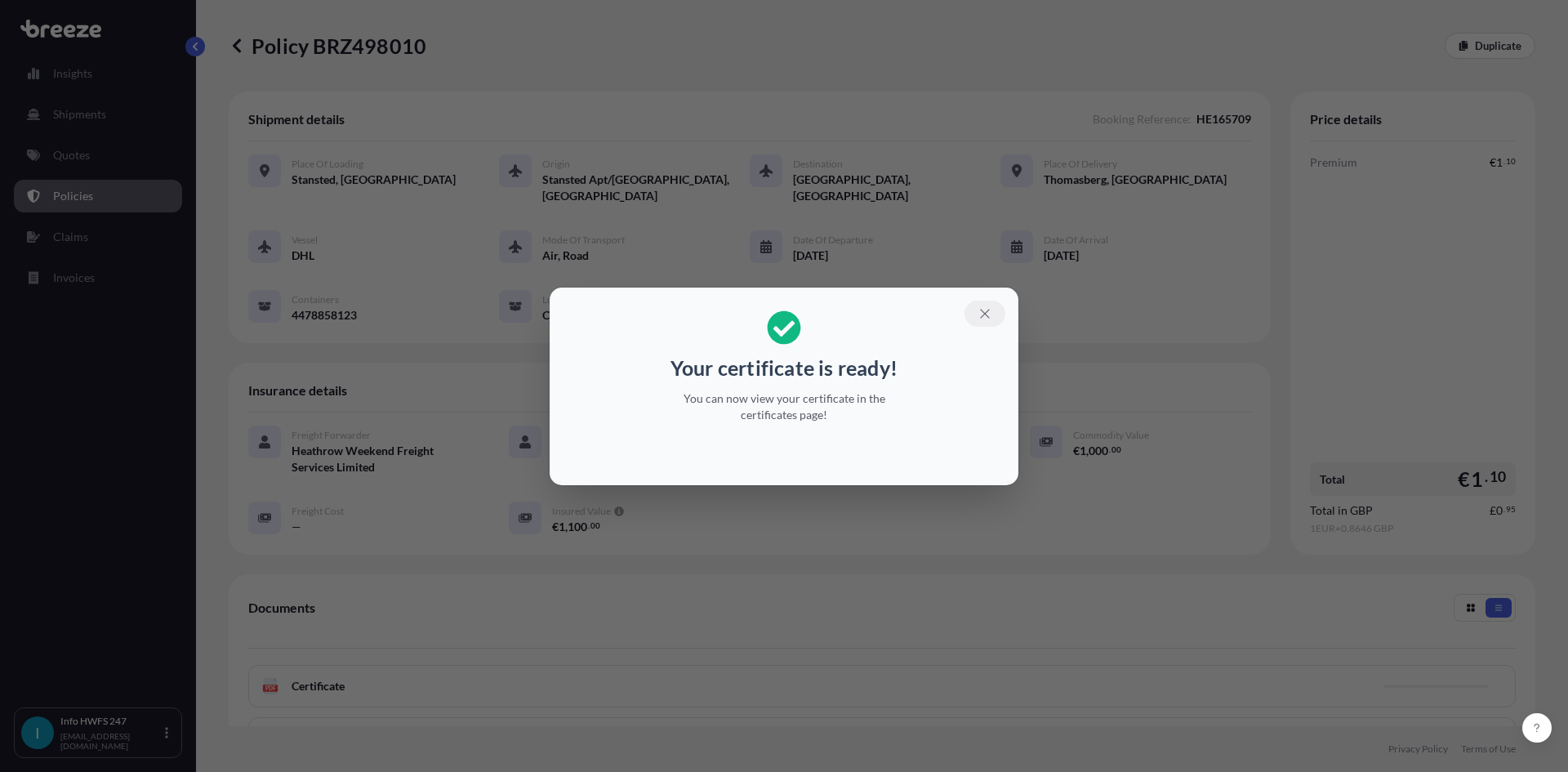
click at [982, 319] on icon "button" at bounding box center [985, 314] width 15 height 15
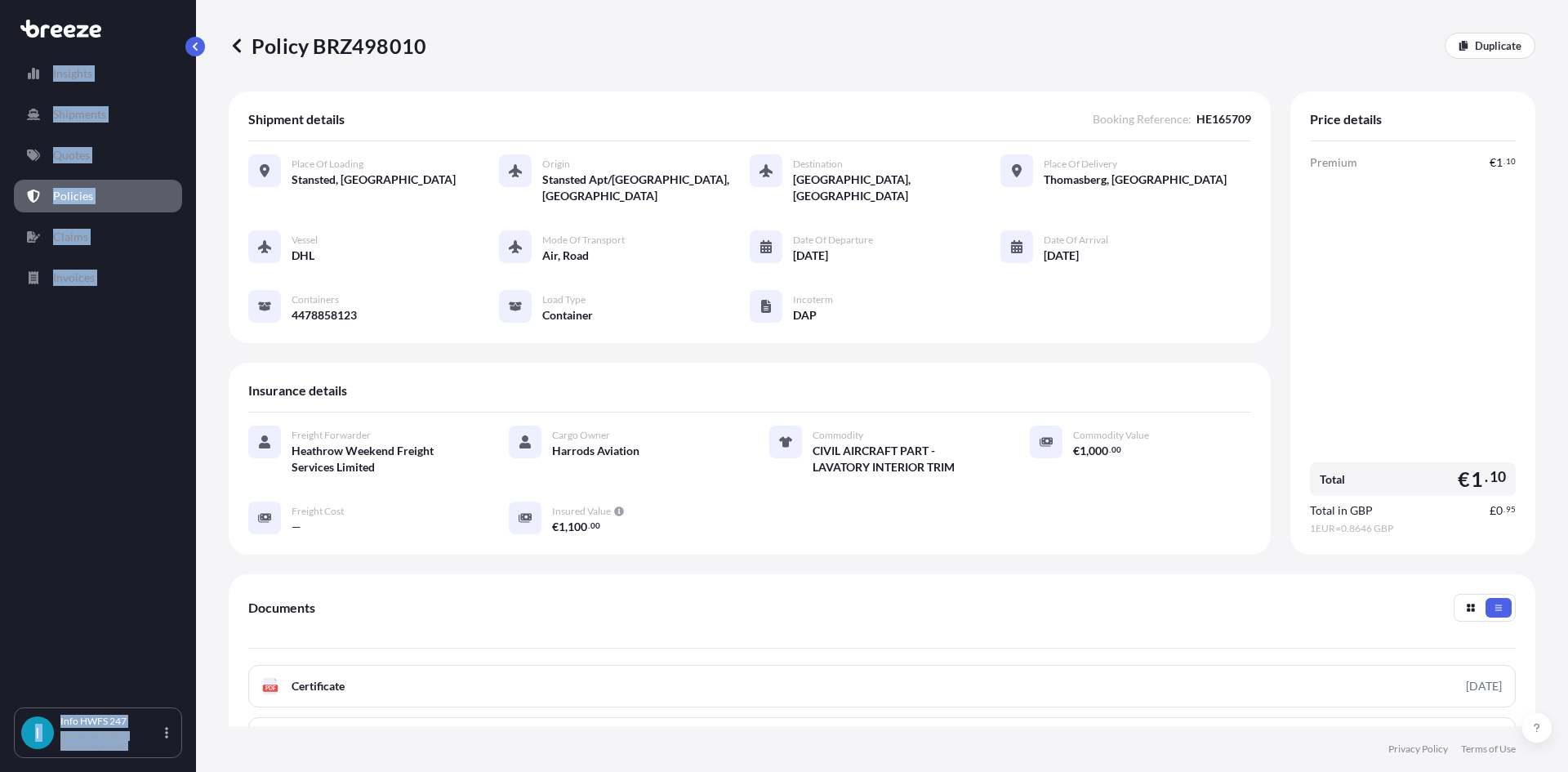
drag, startPoint x: 479, startPoint y: 47, endPoint x: 326, endPoint y: 37, distance: 153.3
click at [326, 37] on div "Policy BRZ498010 Duplicate" at bounding box center [881, 46] width 1306 height 26
click at [432, 47] on div "Policy BRZ498010 Duplicate" at bounding box center [881, 46] width 1306 height 26
drag, startPoint x: 413, startPoint y: 46, endPoint x: 286, endPoint y: 40, distance: 127.1
click at [286, 40] on div "Policy BRZ498010 Duplicate" at bounding box center [881, 46] width 1306 height 26
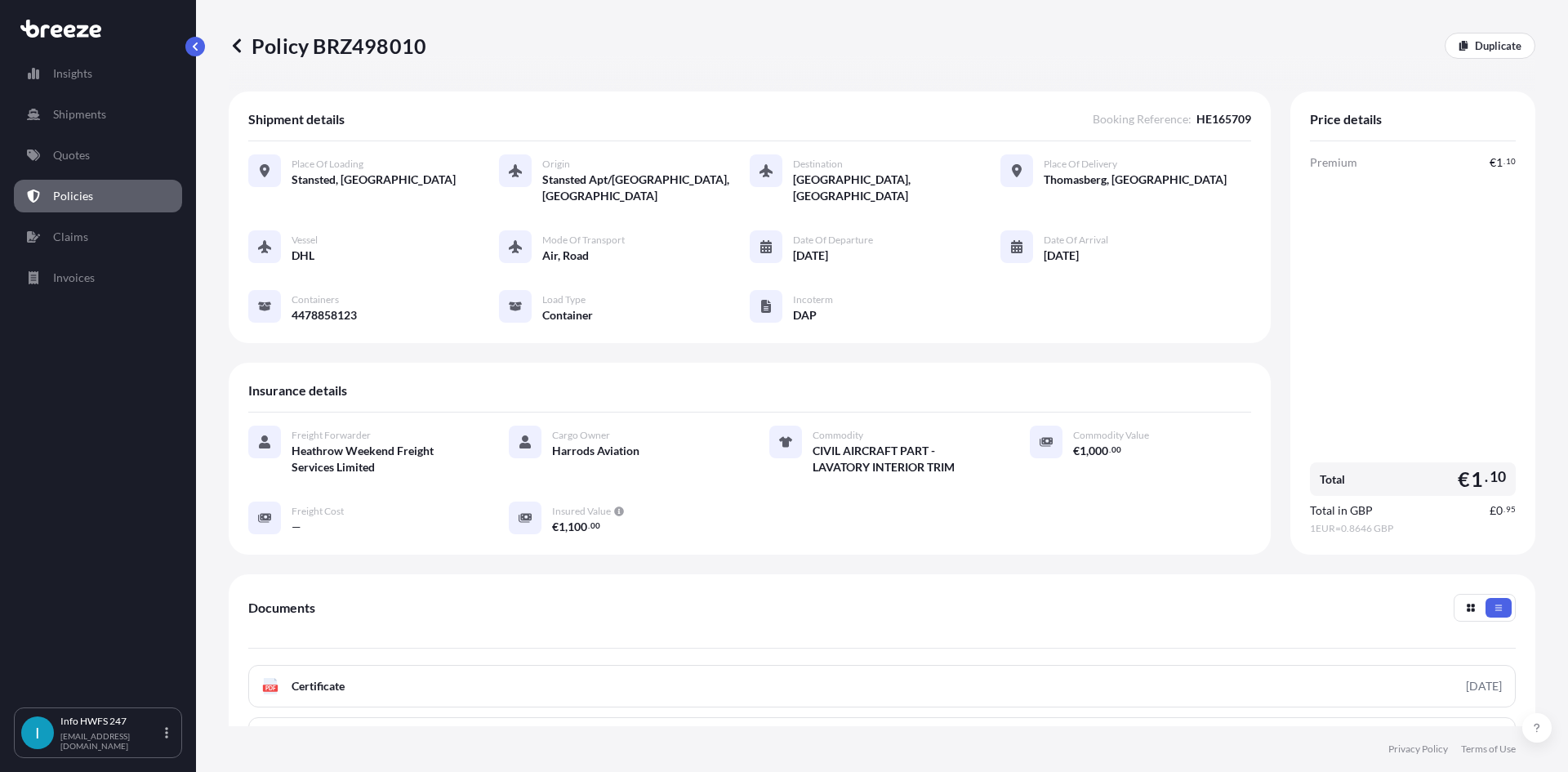
click at [402, 46] on p "Policy BRZ498010" at bounding box center [328, 46] width 198 height 26
drag, startPoint x: 441, startPoint y: 43, endPoint x: 281, endPoint y: 37, distance: 160.1
click at [278, 37] on div "Policy BRZ498010 Duplicate" at bounding box center [881, 46] width 1306 height 26
click at [281, 37] on p "Policy BRZ498010" at bounding box center [328, 46] width 198 height 26
drag, startPoint x: 257, startPoint y: 37, endPoint x: 417, endPoint y: 43, distance: 160.1
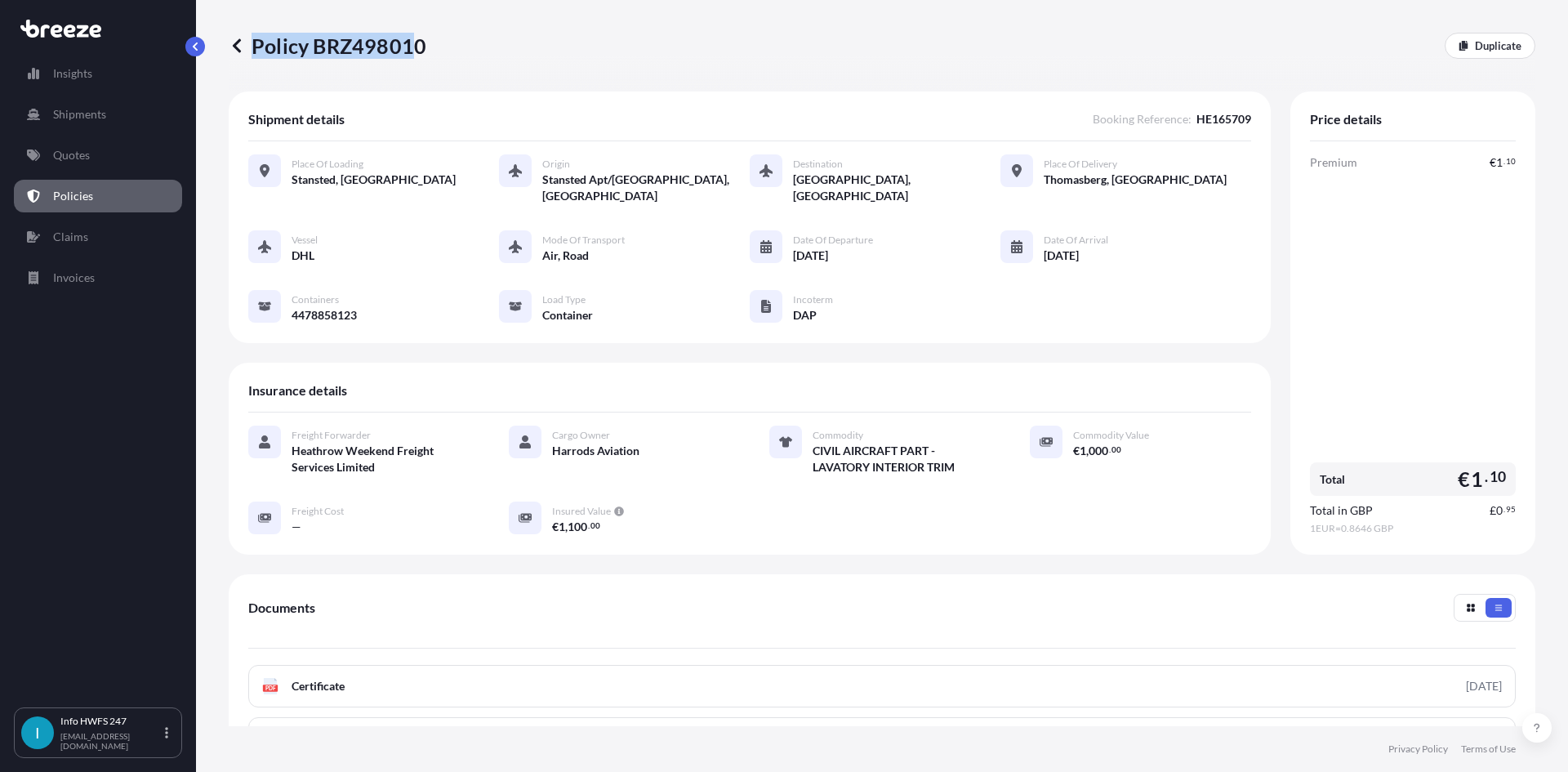
click at [417, 43] on p "Policy BRZ498010" at bounding box center [328, 46] width 198 height 26
click at [423, 51] on div "Policy BRZ498010 Duplicate" at bounding box center [881, 46] width 1306 height 26
copy p "Policy BRZ498010"
